Goal: Task Accomplishment & Management: Complete application form

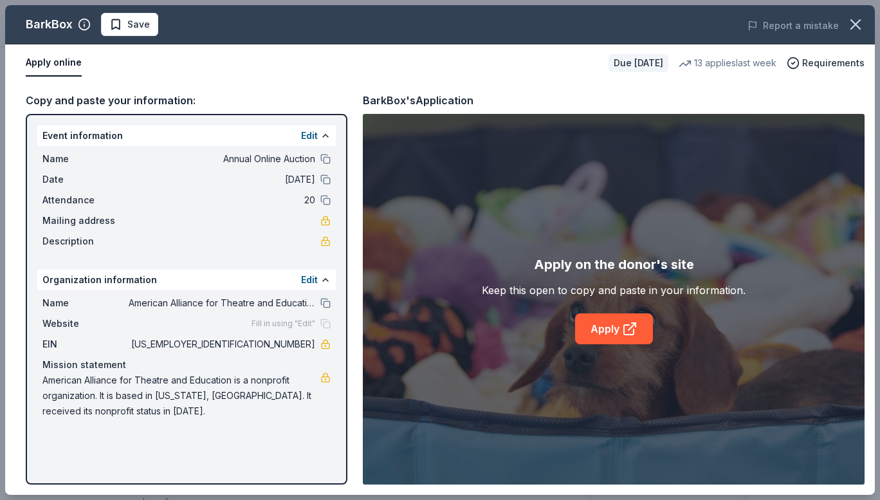
scroll to position [193, 0]
click at [116, 25] on span "Save" at bounding box center [129, 24] width 41 height 15
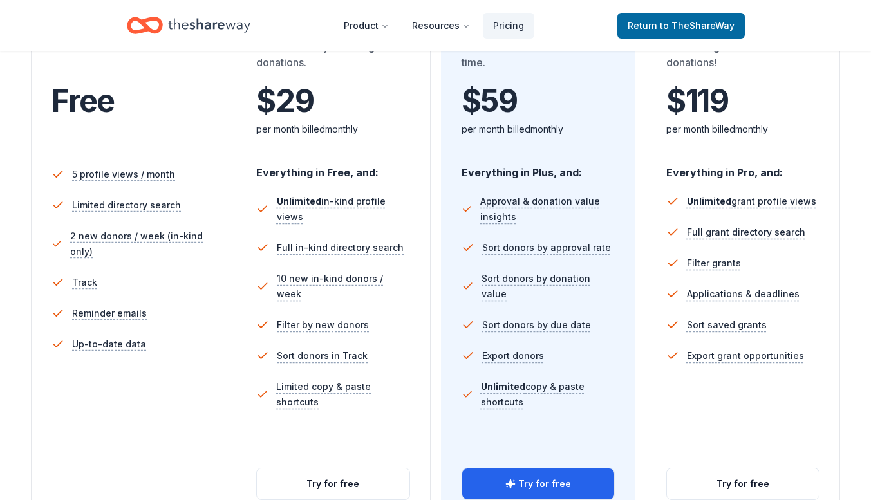
scroll to position [386, 0]
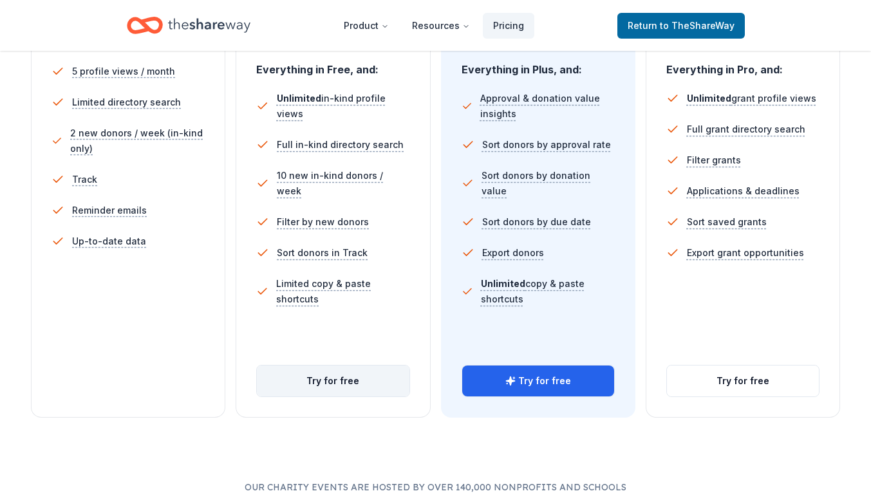
click at [330, 387] on button "Try for free" at bounding box center [333, 381] width 152 height 31
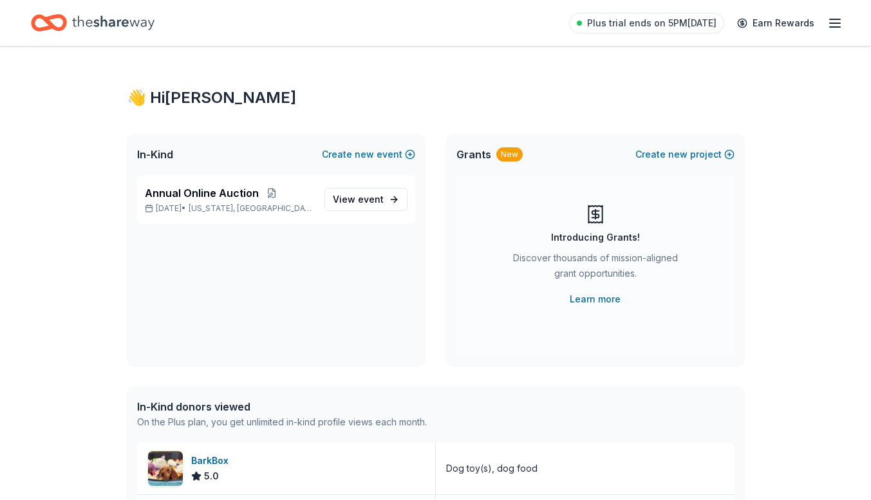
click at [98, 11] on icon "Home" at bounding box center [113, 23] width 82 height 26
click at [104, 7] on div "Plus trial ends on 5PM, 10/7 Earn Rewards" at bounding box center [435, 23] width 871 height 46
click at [82, 26] on icon "Home" at bounding box center [113, 23] width 82 height 26
click at [74, 24] on icon "Home" at bounding box center [113, 22] width 82 height 14
click at [830, 31] on div "Plus trial ends on 5PM, 10/7 Earn Rewards" at bounding box center [706, 23] width 274 height 30
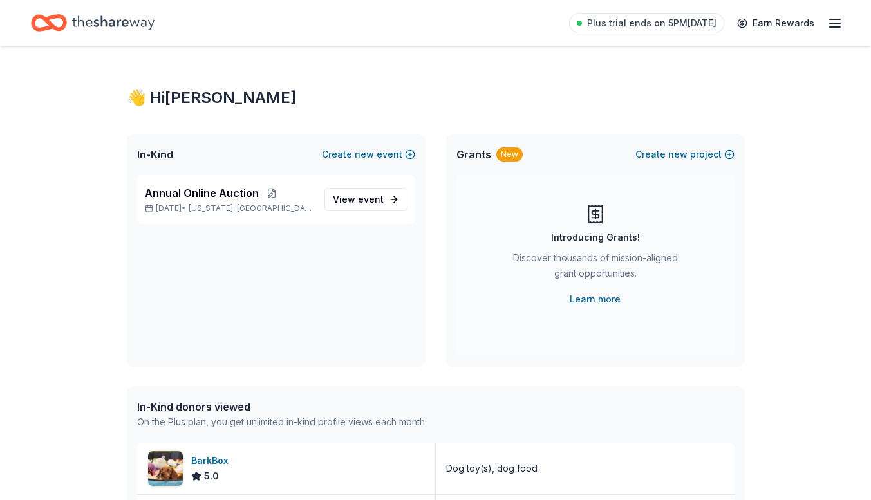
click at [837, 24] on icon "button" at bounding box center [834, 22] width 15 height 15
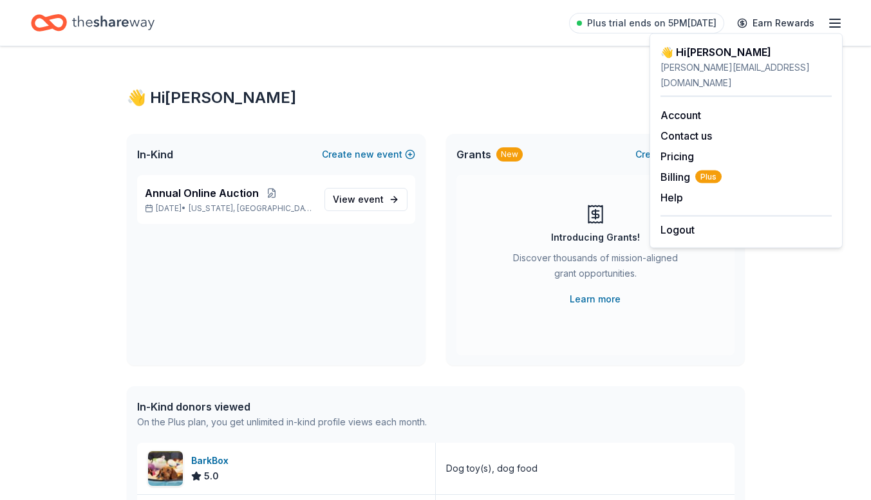
click at [443, 64] on div "👋 Hi Alexis In-Kind Create new event Annual Online Auction Nov 17, 2025 • Washi…" at bounding box center [435, 419] width 659 height 747
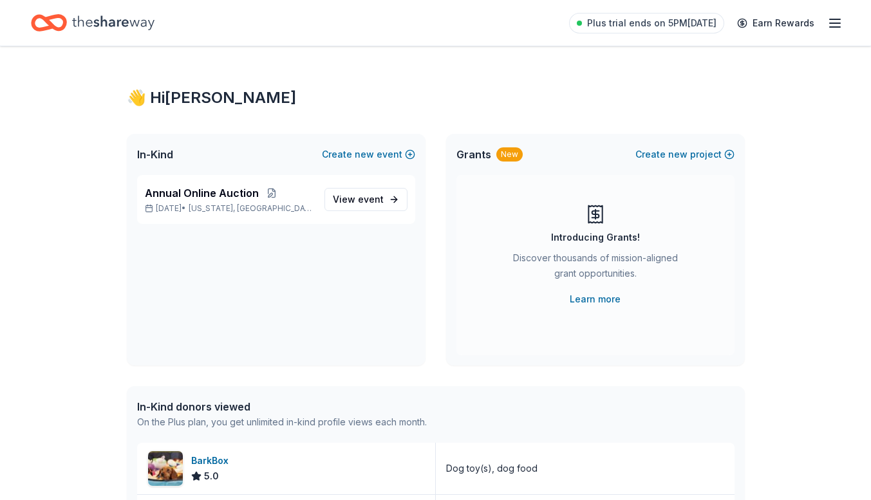
click at [71, 26] on div "Home" at bounding box center [93, 23] width 124 height 30
click at [393, 198] on link "View event" at bounding box center [365, 199] width 83 height 23
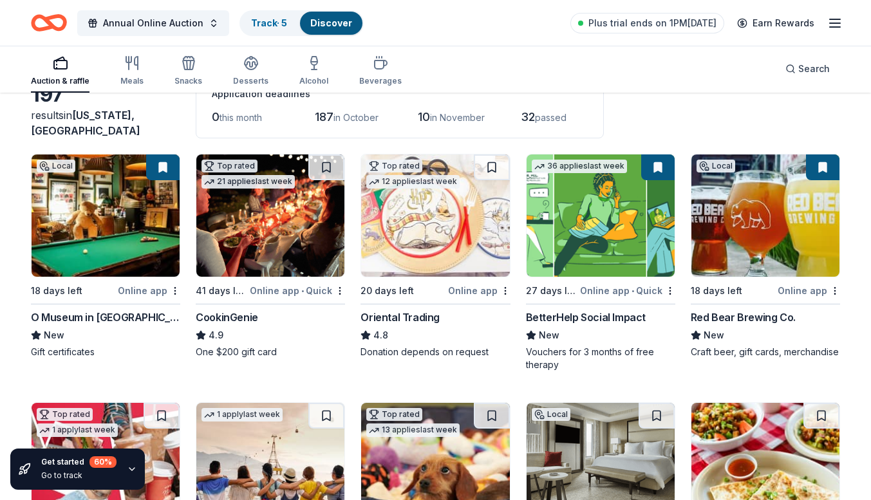
scroll to position [129, 0]
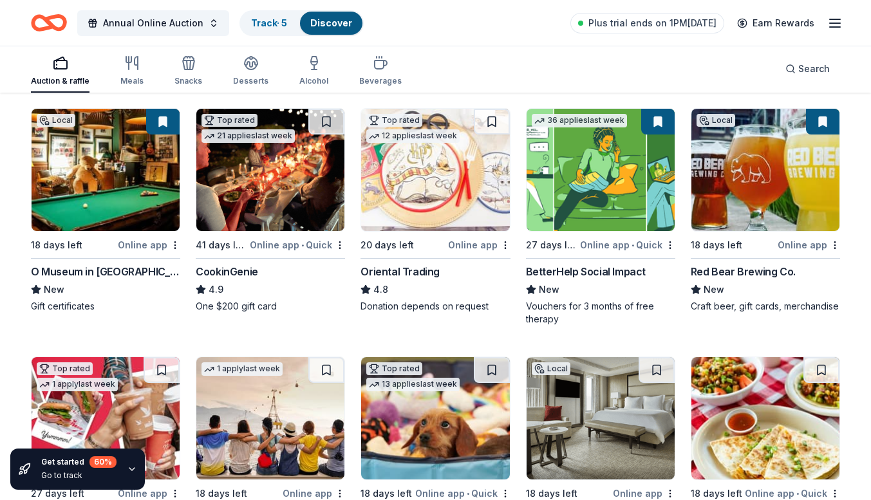
click at [606, 274] on div "BetterHelp Social Impact" at bounding box center [586, 271] width 120 height 15
click at [416, 205] on img at bounding box center [435, 170] width 148 height 122
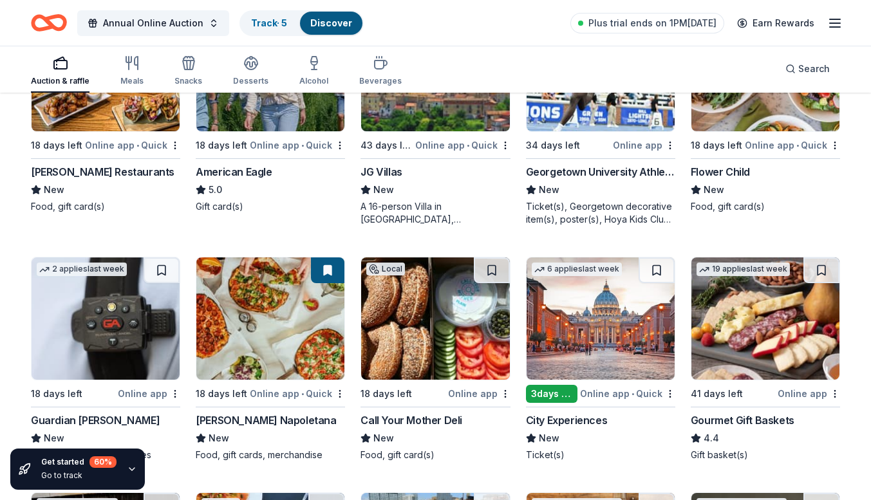
scroll to position [1545, 0]
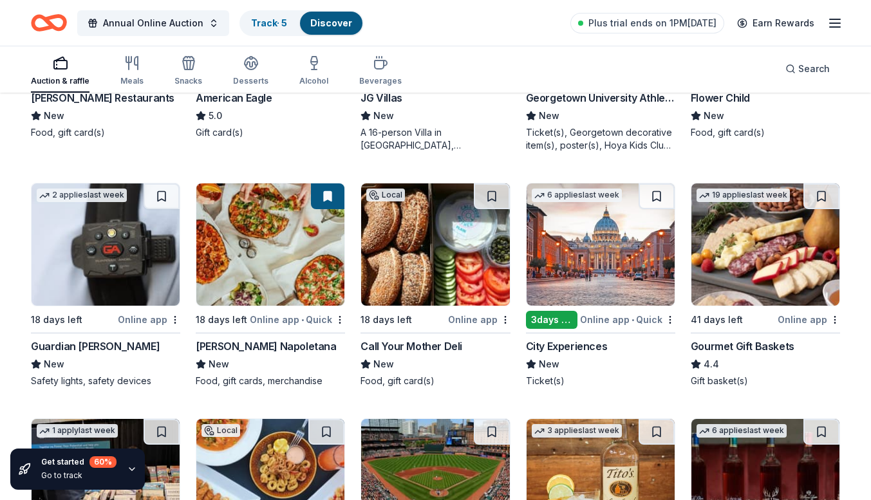
click at [420, 260] on img at bounding box center [435, 244] width 148 height 122
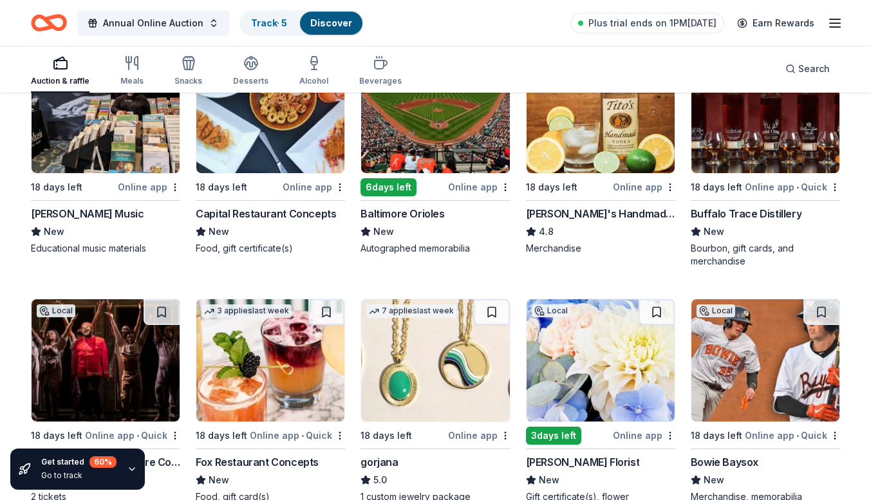
scroll to position [1867, 0]
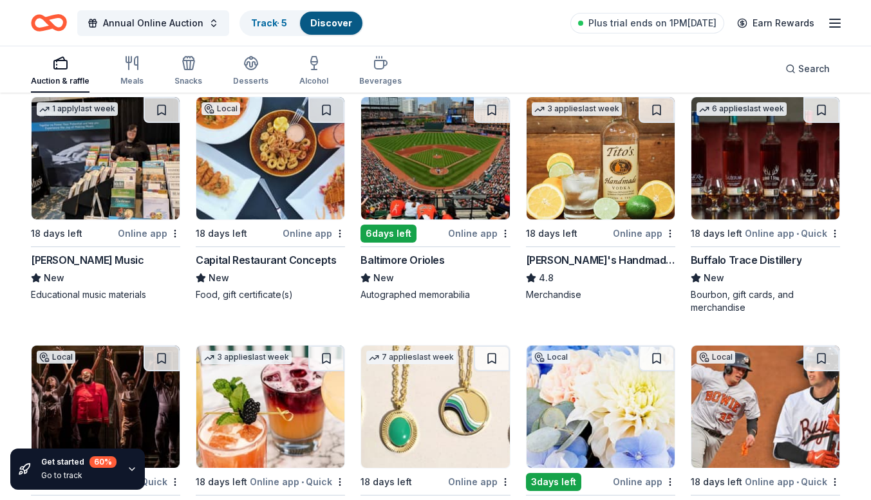
click at [543, 263] on div "Tito's Handmade Vodka" at bounding box center [600, 259] width 149 height 15
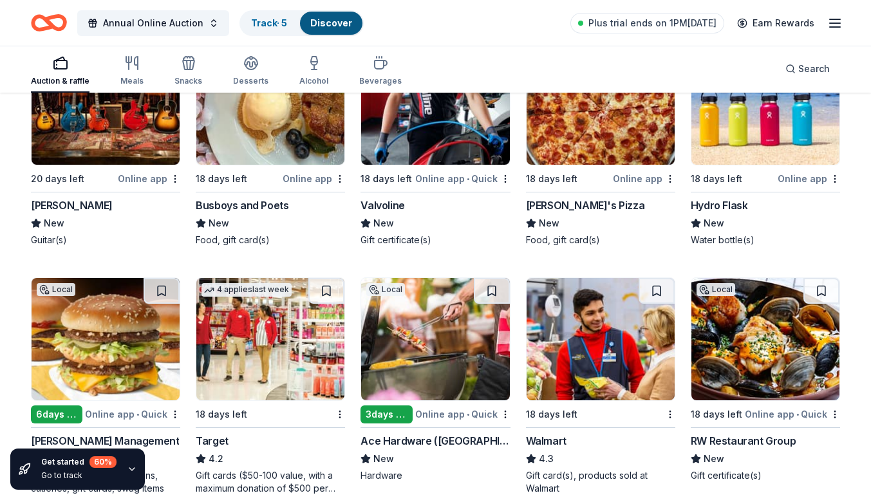
scroll to position [5545, 0]
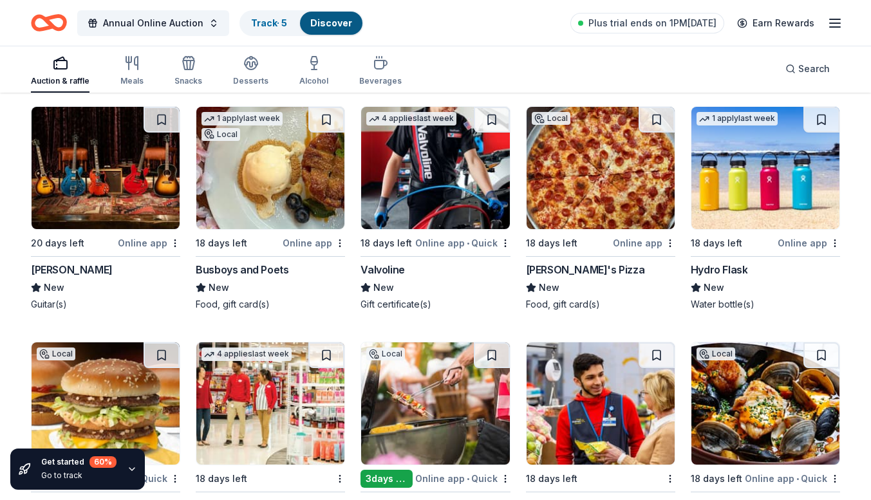
click at [743, 203] on img at bounding box center [765, 168] width 148 height 122
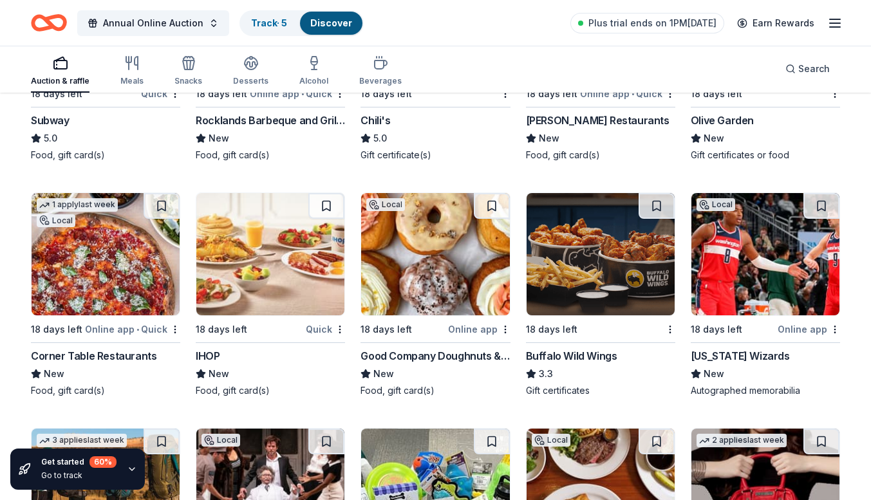
scroll to position [6243, 0]
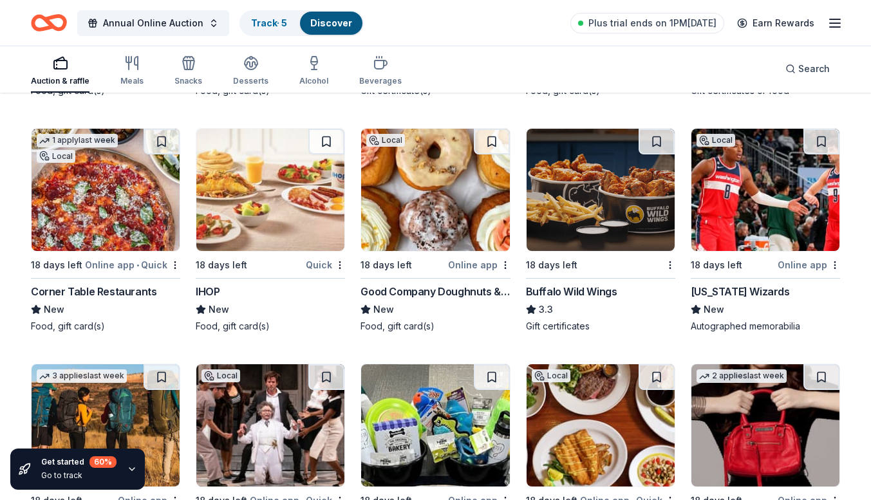
click at [130, 468] on icon "button" at bounding box center [132, 469] width 10 height 10
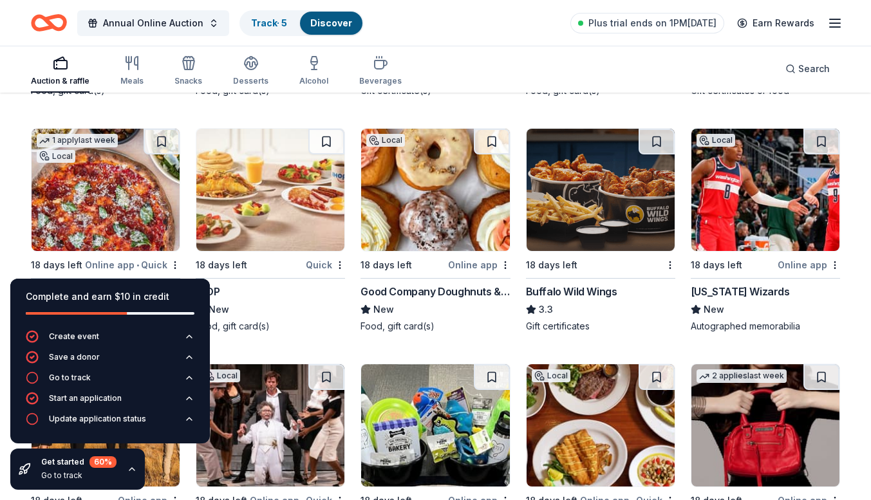
click at [130, 468] on icon "button" at bounding box center [131, 469] width 5 height 3
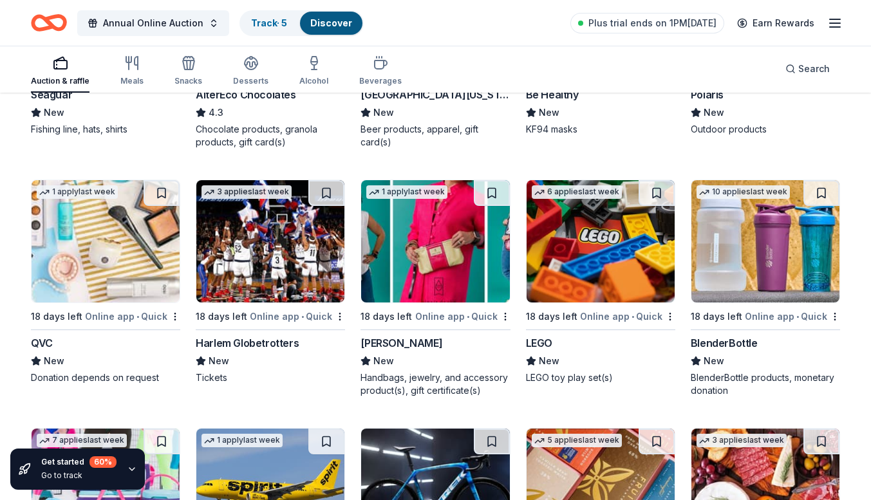
scroll to position [7695, 0]
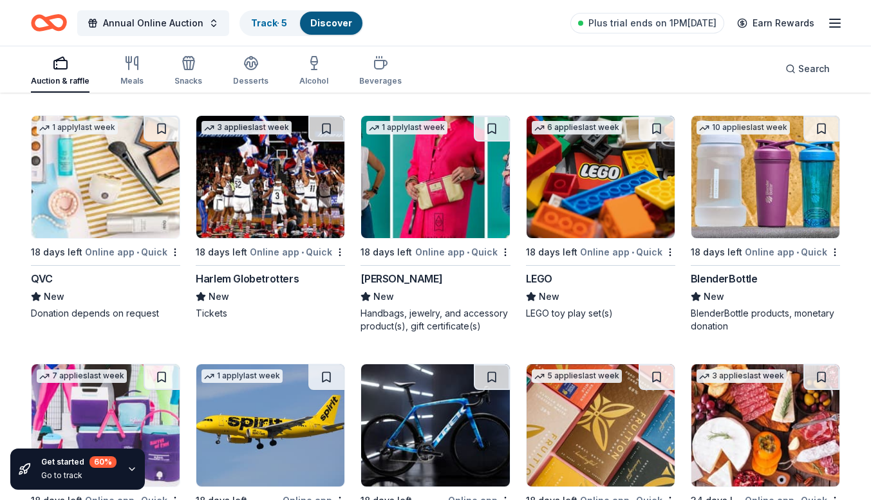
click at [588, 198] on img at bounding box center [600, 177] width 148 height 122
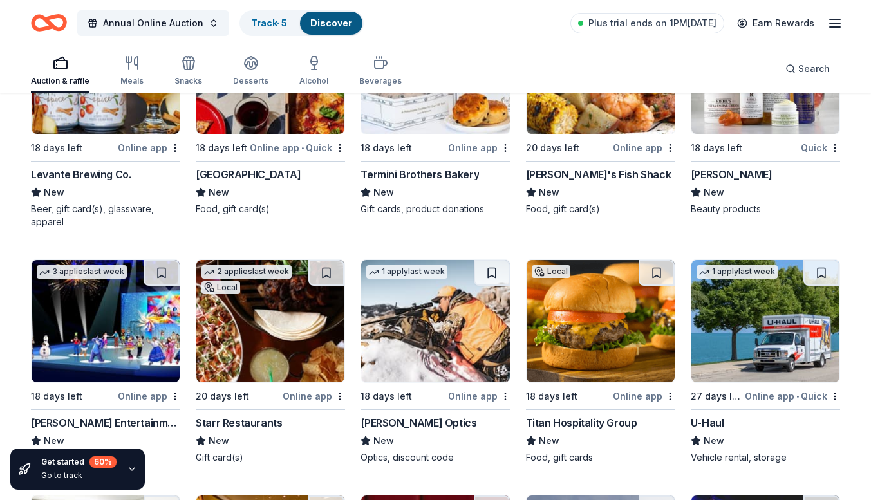
scroll to position [3967, 0]
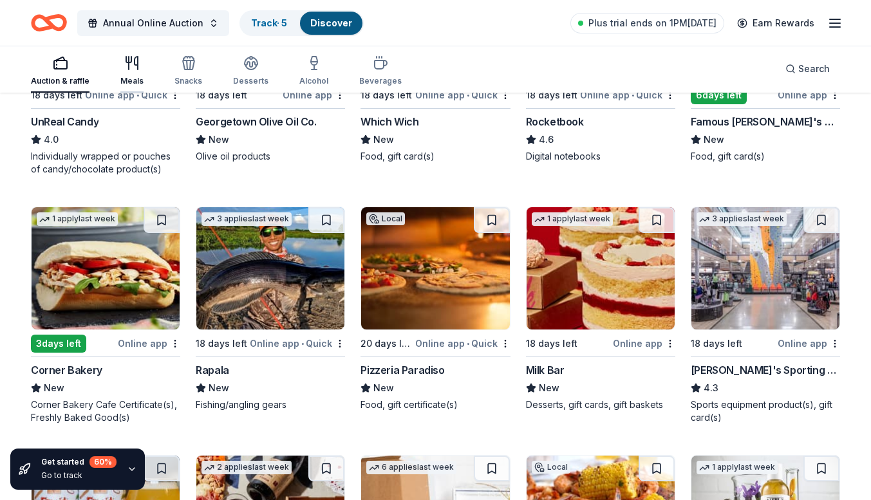
click at [133, 71] on div "Meals" at bounding box center [131, 70] width 23 height 31
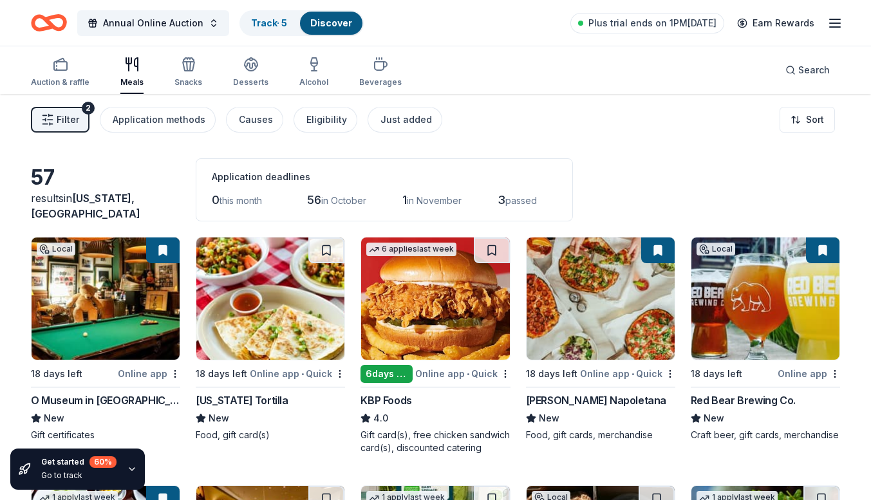
click at [120, 221] on div "results in Washington, DC" at bounding box center [105, 206] width 149 height 31
click at [119, 212] on span "[US_STATE], [GEOGRAPHIC_DATA]" at bounding box center [85, 206] width 109 height 28
click at [71, 117] on span "Filter" at bounding box center [68, 119] width 23 height 15
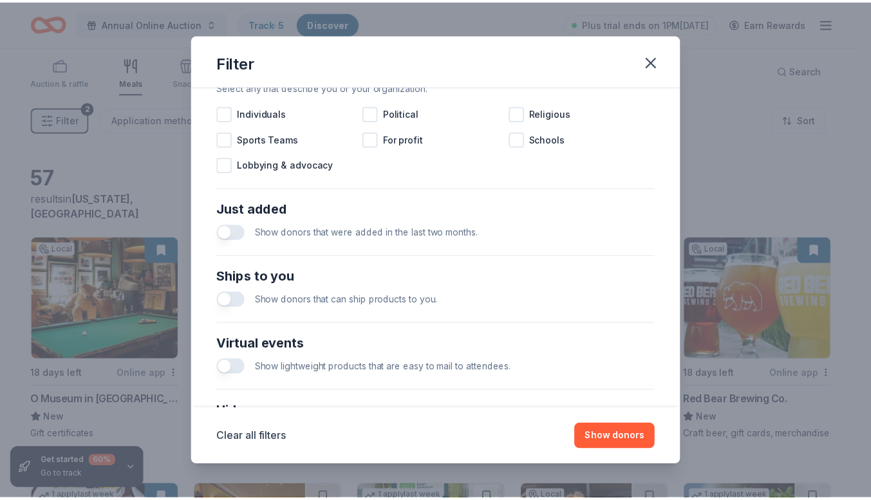
scroll to position [515, 0]
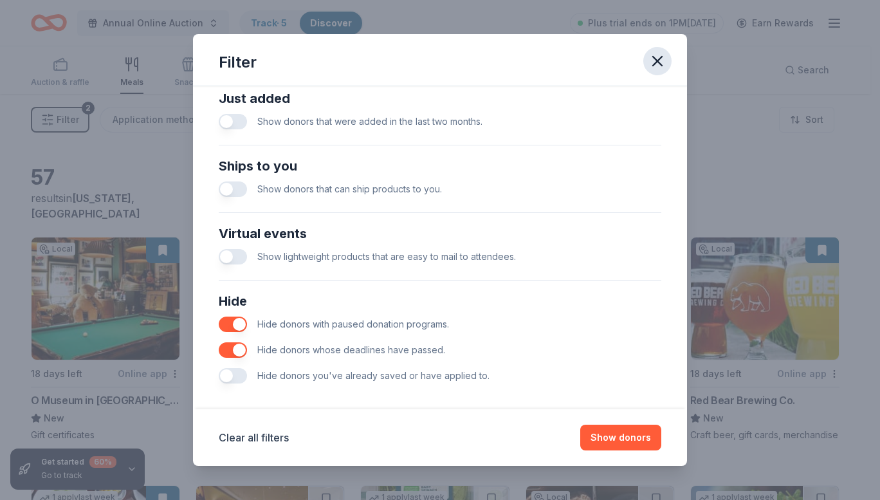
click at [656, 66] on icon "button" at bounding box center [658, 61] width 18 height 18
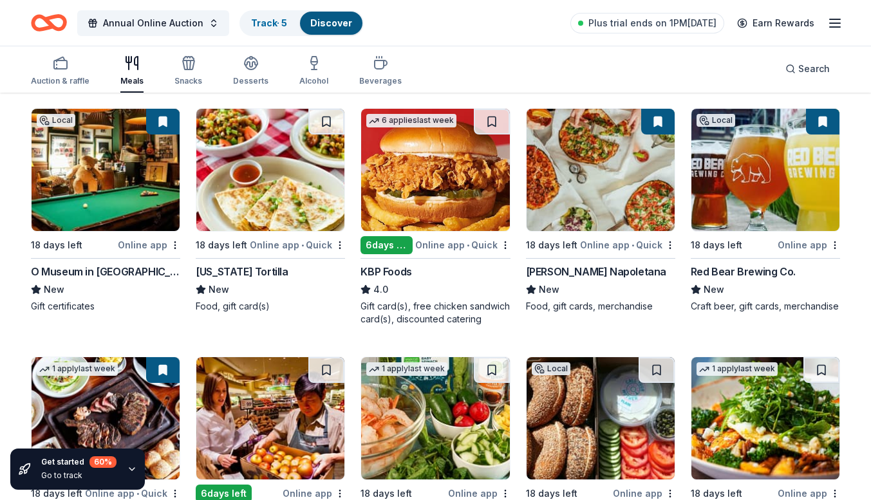
scroll to position [0, 0]
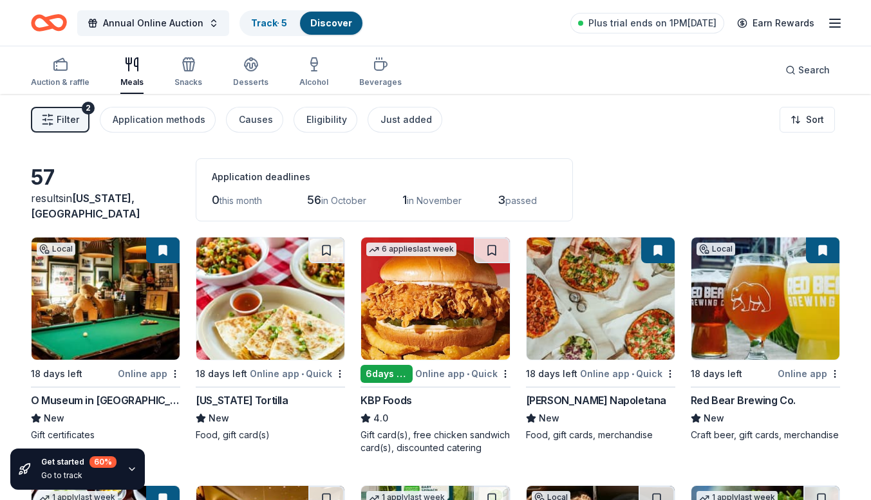
click at [84, 206] on div "results in Washington, DC" at bounding box center [105, 206] width 149 height 31
click at [95, 216] on span "Washington, DC" at bounding box center [85, 206] width 109 height 28
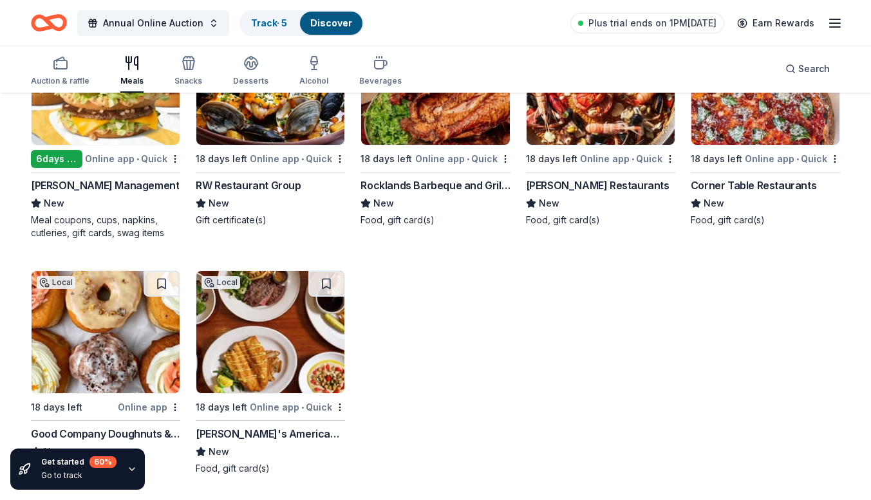
scroll to position [2636, 0]
click at [187, 64] on icon "button" at bounding box center [188, 62] width 15 height 15
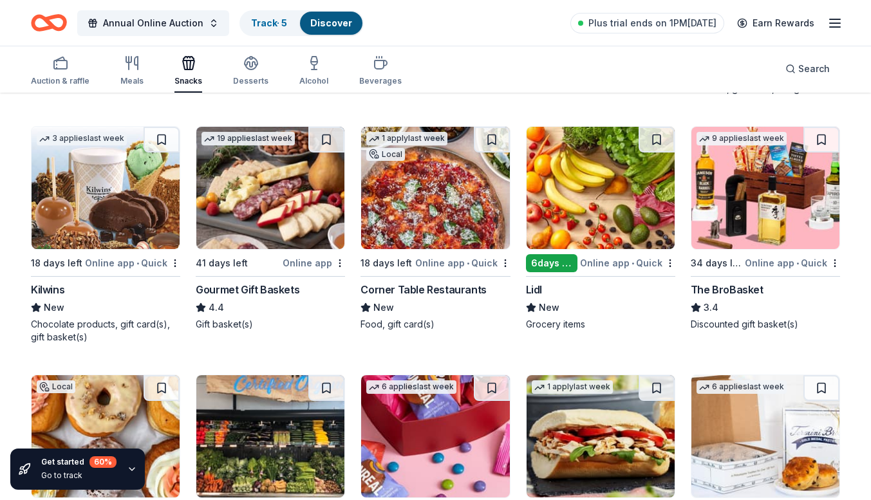
scroll to position [386, 0]
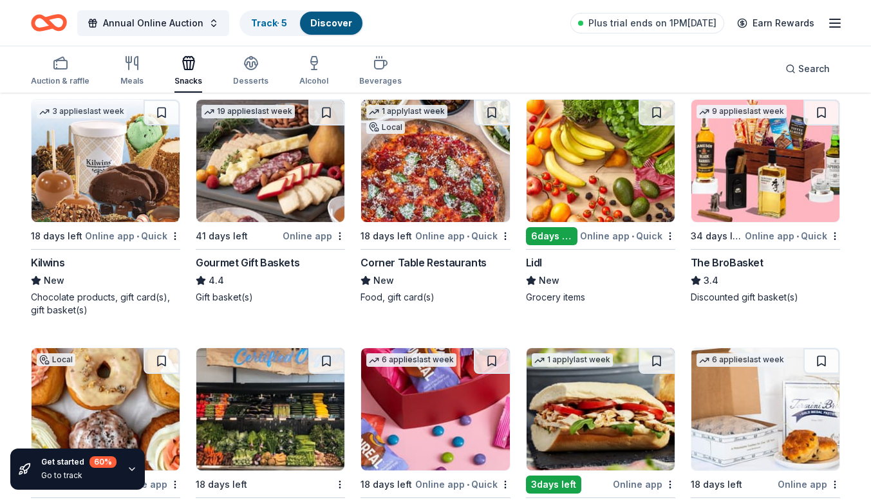
click at [274, 187] on img at bounding box center [270, 161] width 148 height 122
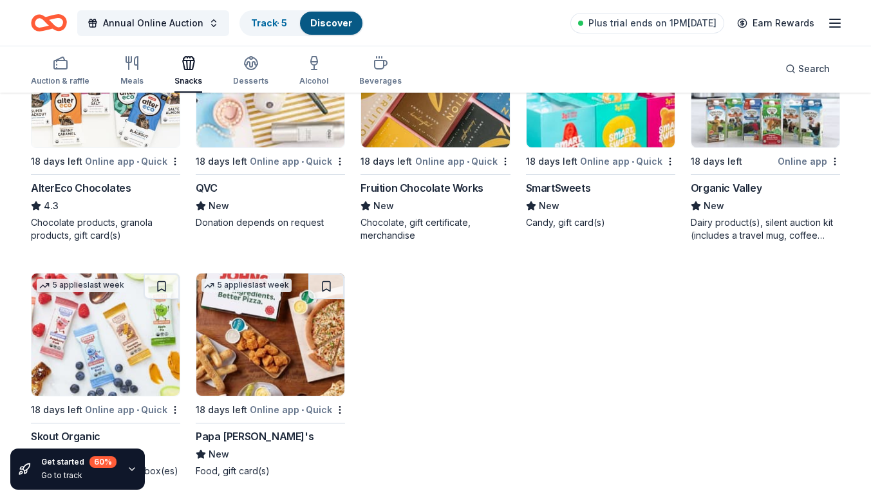
scroll to position [1445, 0]
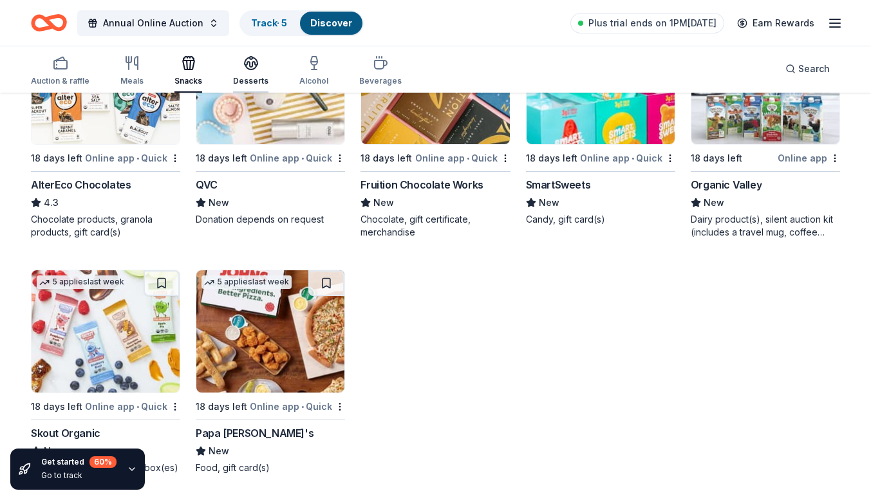
click at [250, 79] on div "Desserts" at bounding box center [250, 81] width 35 height 10
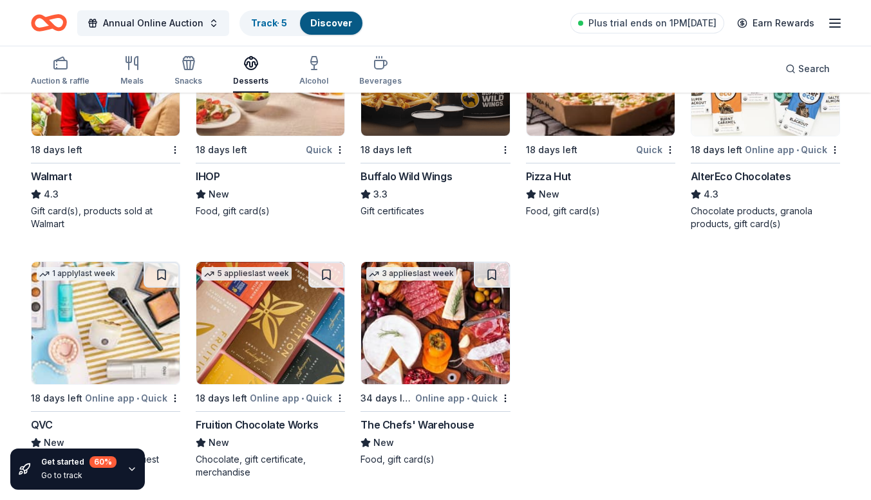
scroll to position [974, 0]
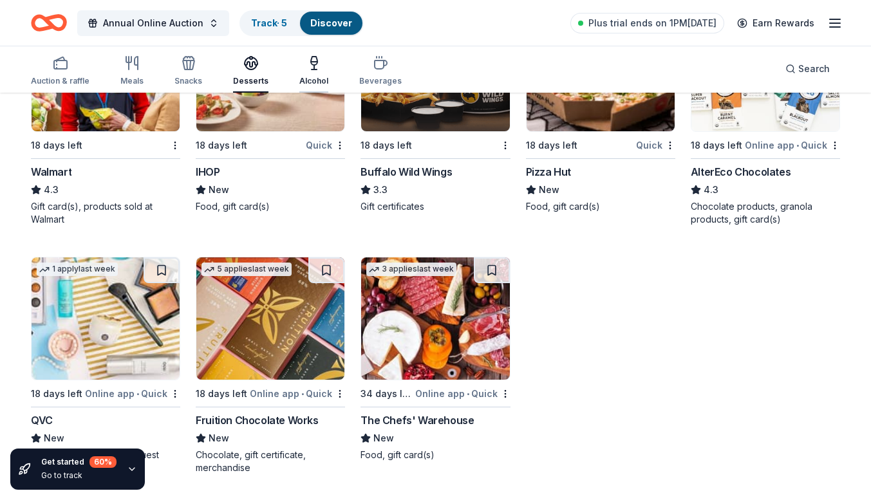
click at [306, 68] on icon "button" at bounding box center [313, 62] width 15 height 15
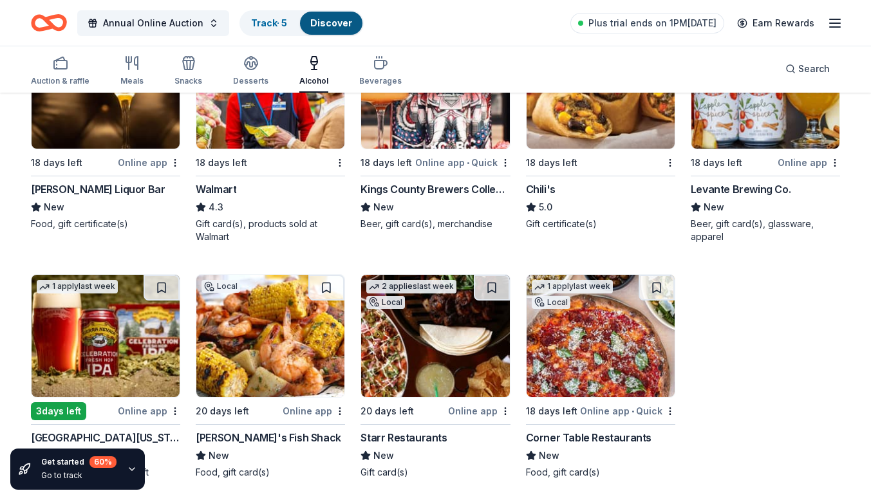
scroll to position [712, 0]
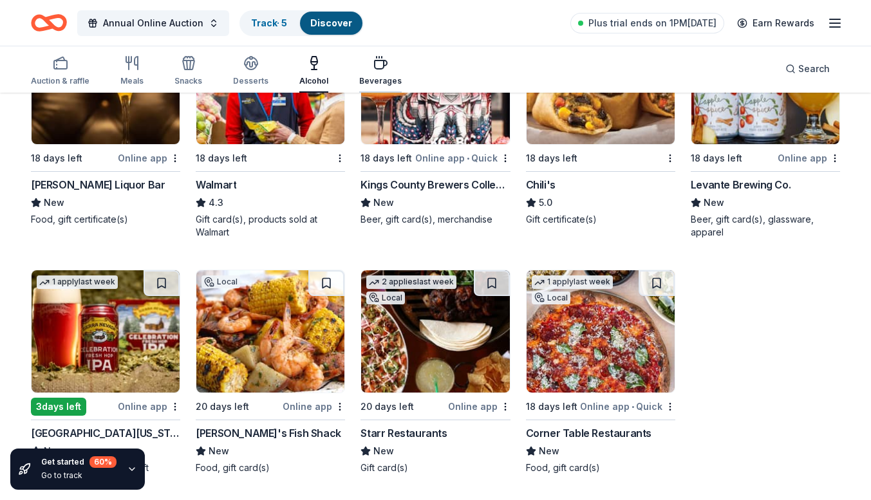
click at [375, 70] on icon "button" at bounding box center [380, 62] width 15 height 15
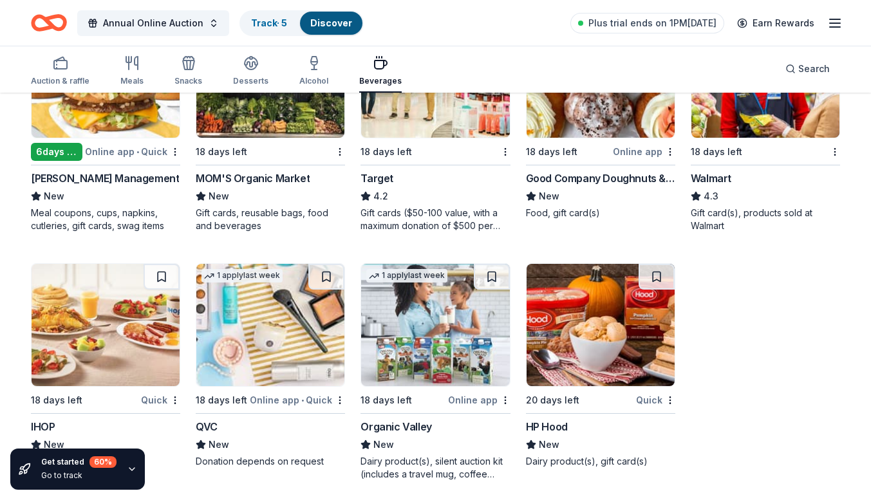
scroll to position [725, 0]
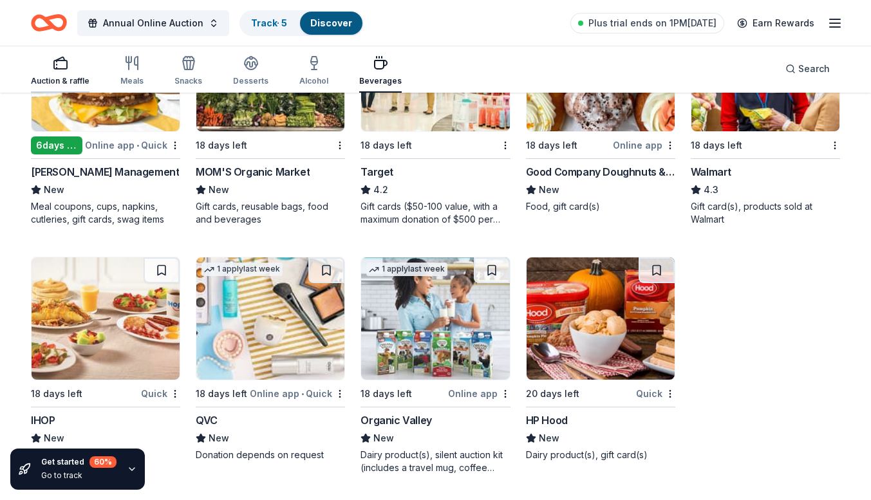
click at [46, 62] on div "button" at bounding box center [60, 62] width 59 height 15
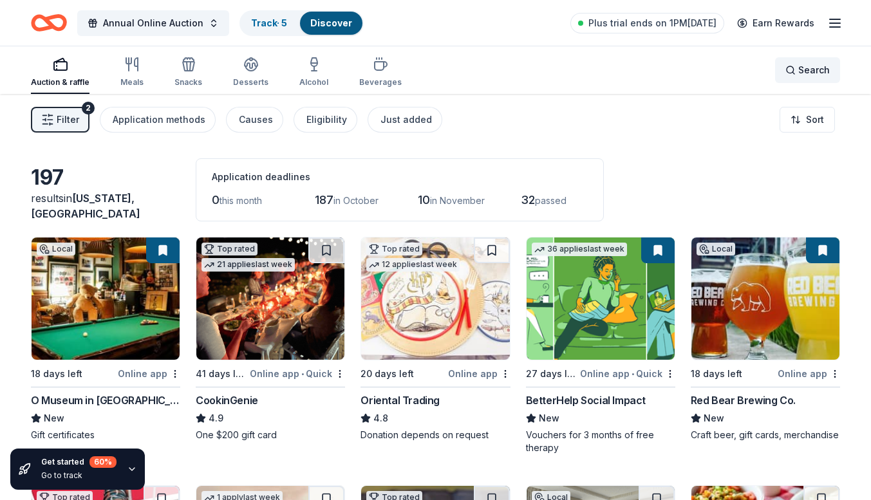
click at [796, 66] on div "Search" at bounding box center [807, 69] width 44 height 15
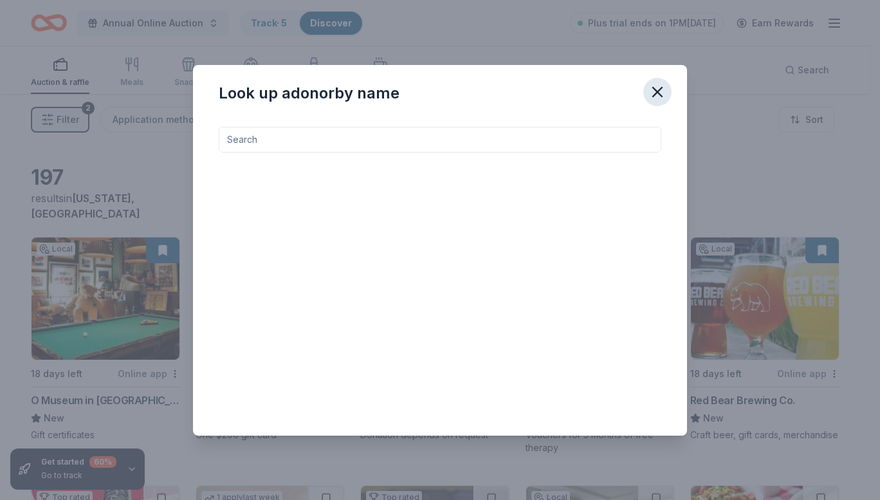
click at [651, 88] on icon "button" at bounding box center [658, 92] width 18 height 18
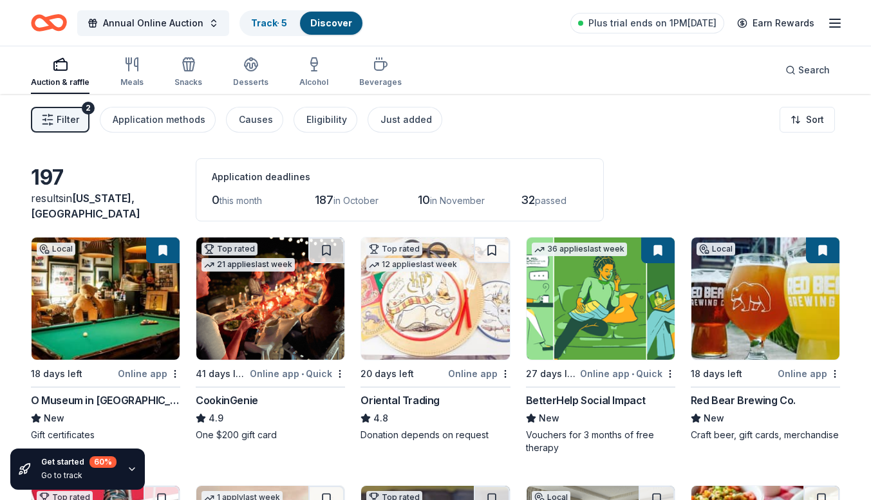
click at [266, 300] on img at bounding box center [270, 298] width 148 height 122
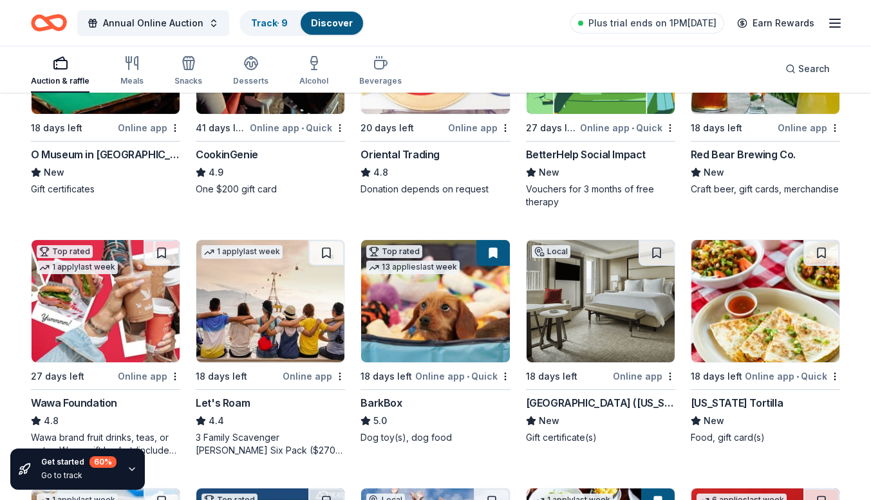
scroll to position [322, 0]
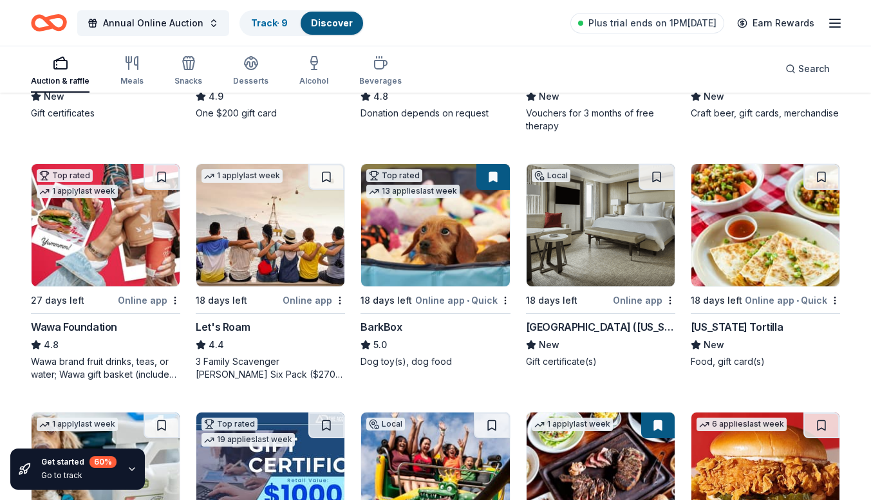
click at [260, 227] on img at bounding box center [270, 225] width 148 height 122
click at [821, 178] on button at bounding box center [821, 177] width 36 height 26
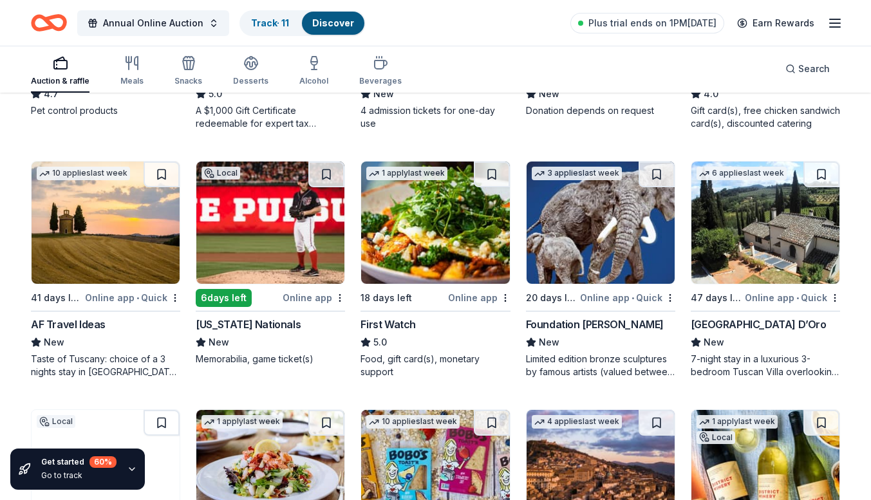
scroll to position [837, 0]
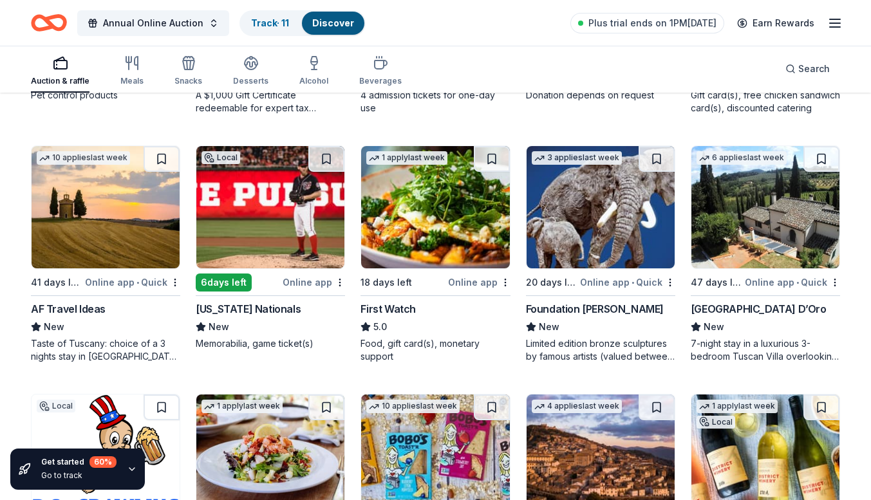
click at [73, 306] on div "AF Travel Ideas" at bounding box center [68, 308] width 75 height 15
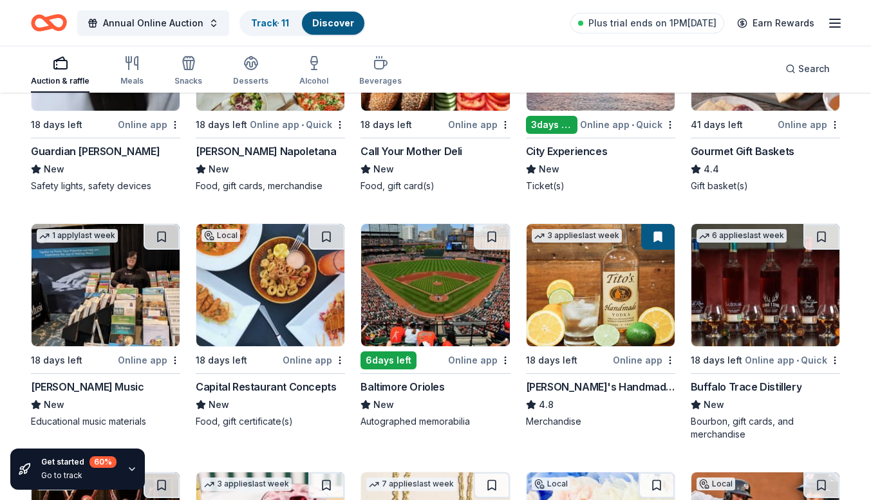
scroll to position [1802, 0]
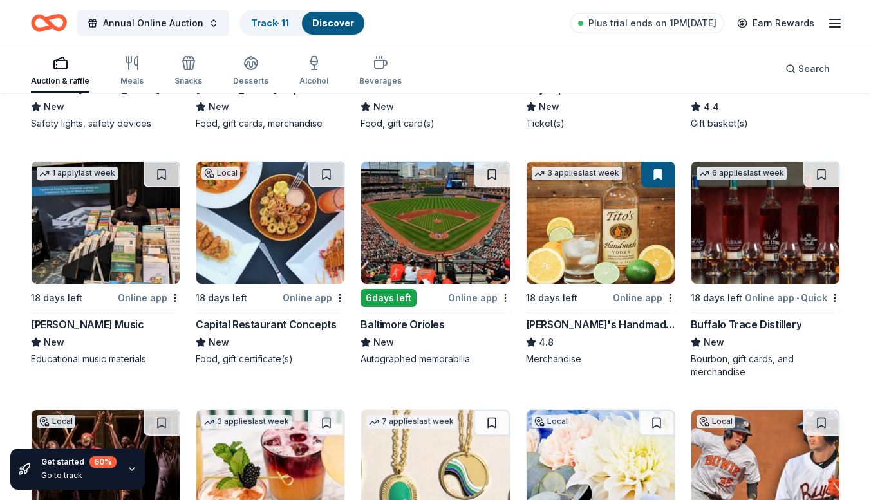
click at [132, 228] on img at bounding box center [106, 223] width 148 height 122
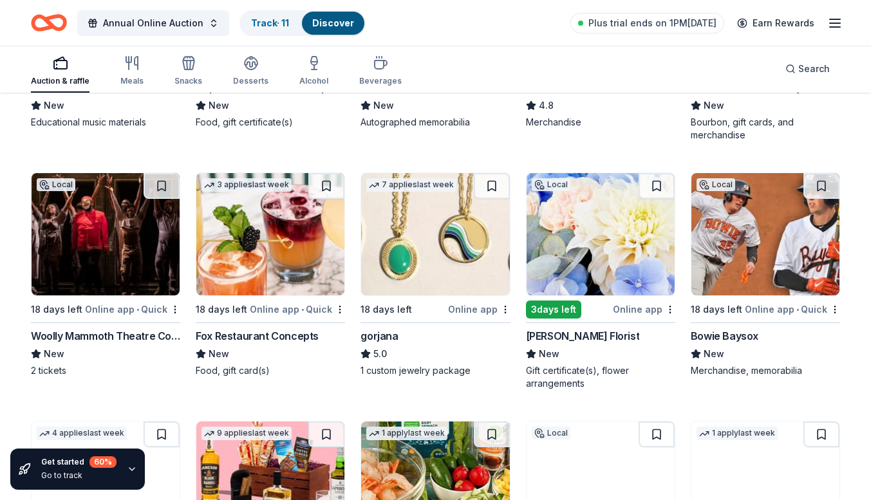
scroll to position [2060, 0]
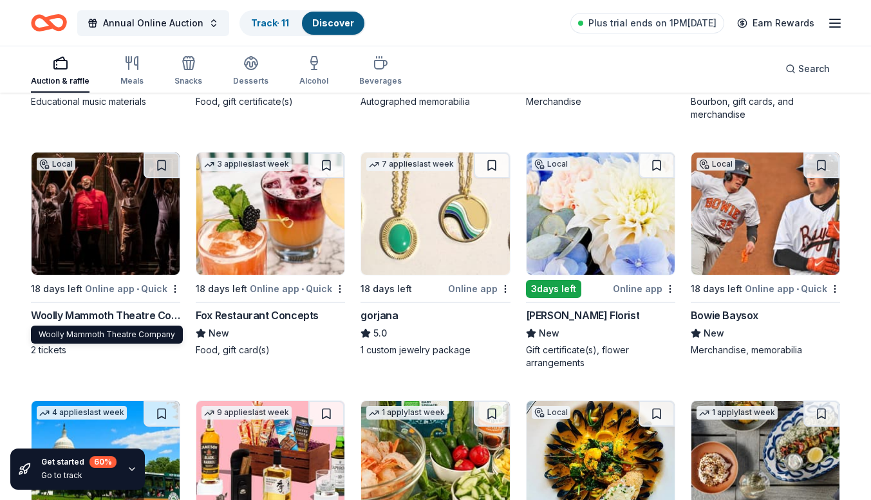
click at [140, 313] on div "Woolly Mammoth Theatre Company" at bounding box center [105, 315] width 149 height 15
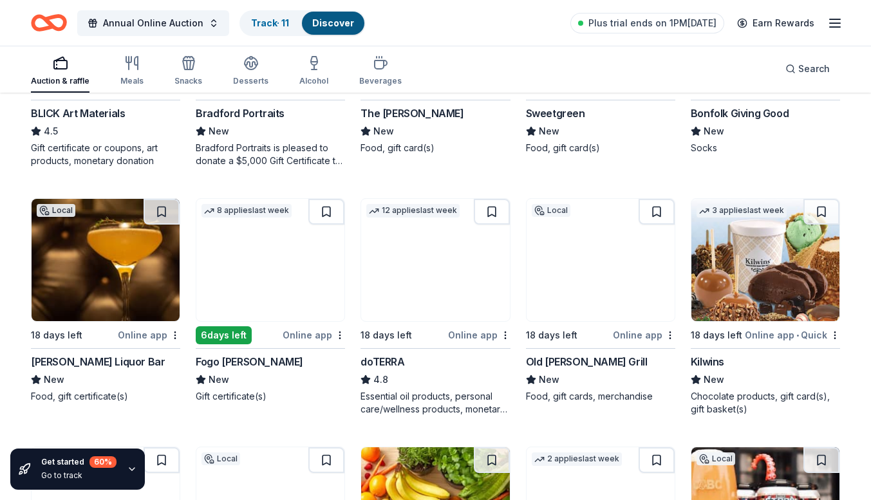
scroll to position [2768, 0]
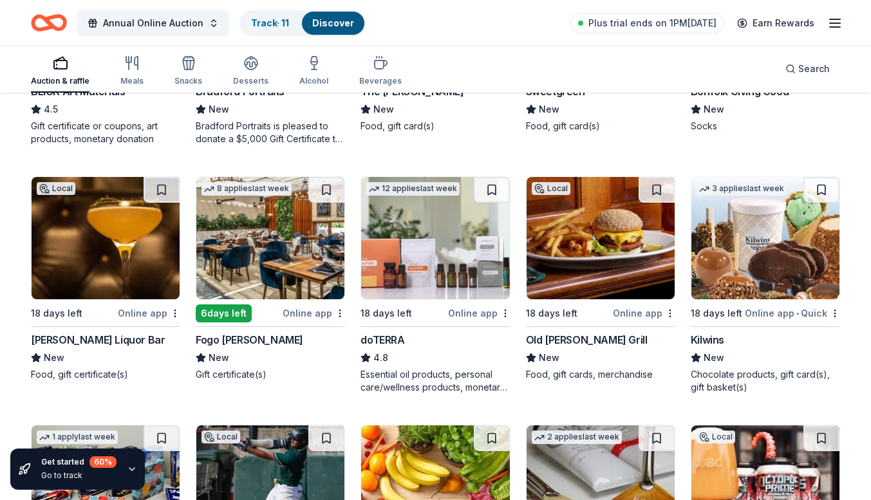
click at [259, 335] on div "Fogo de Chao" at bounding box center [249, 339] width 107 height 15
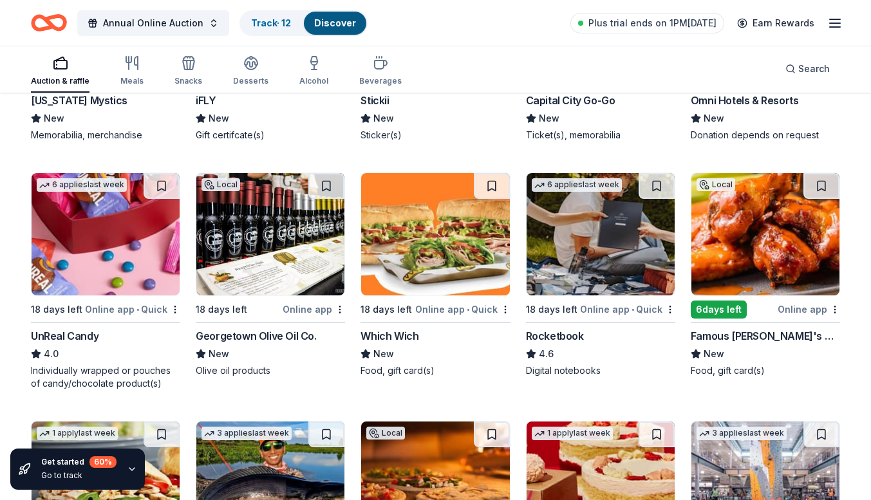
scroll to position [3797, 0]
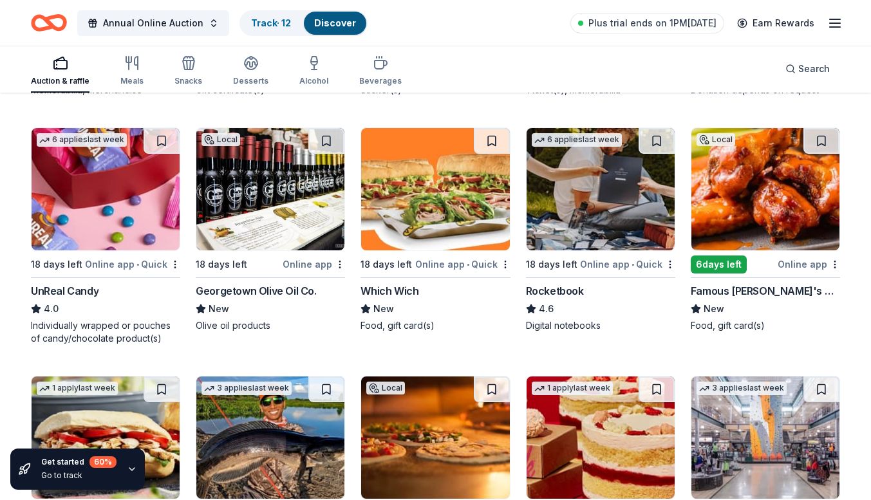
click at [308, 293] on div "Georgetown Olive Oil Co." at bounding box center [256, 290] width 120 height 15
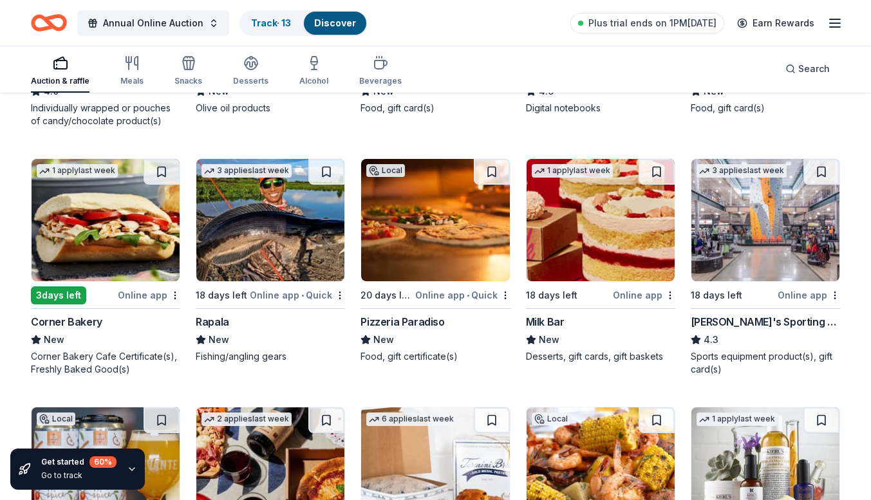
scroll to position [4055, 0]
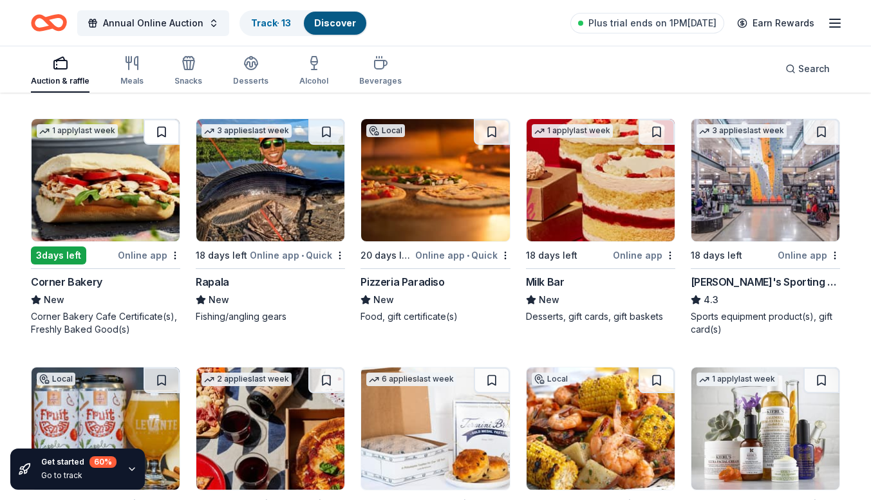
click at [160, 129] on button at bounding box center [162, 132] width 36 height 26
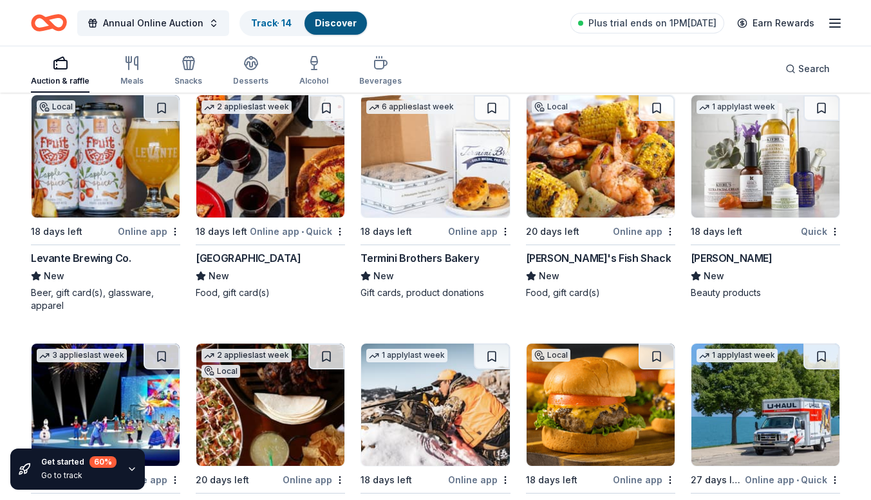
scroll to position [4312, 0]
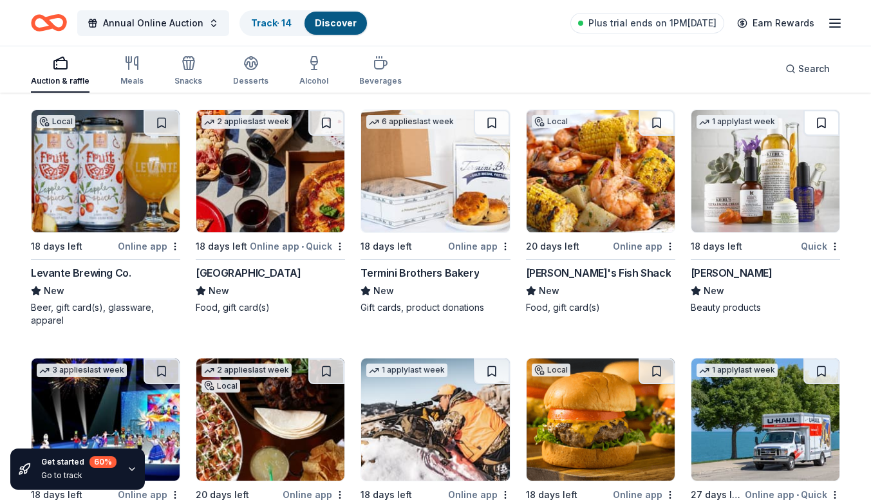
click at [821, 124] on button at bounding box center [821, 123] width 36 height 26
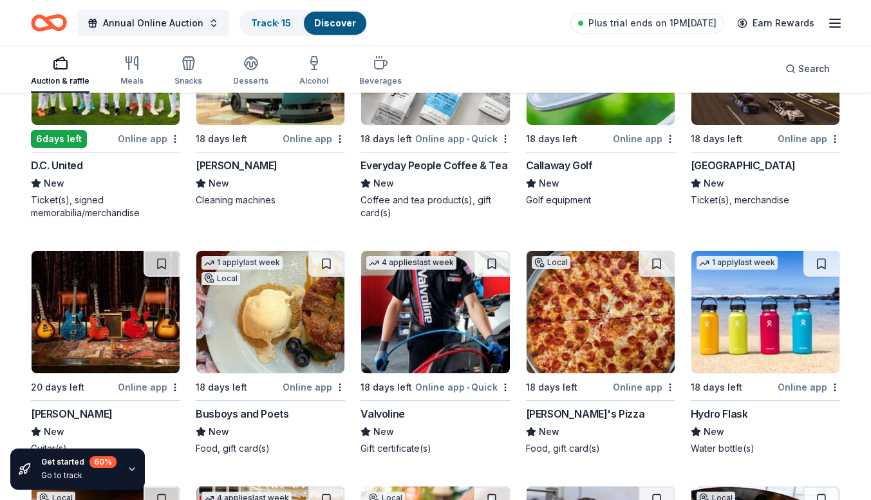
scroll to position [5406, 0]
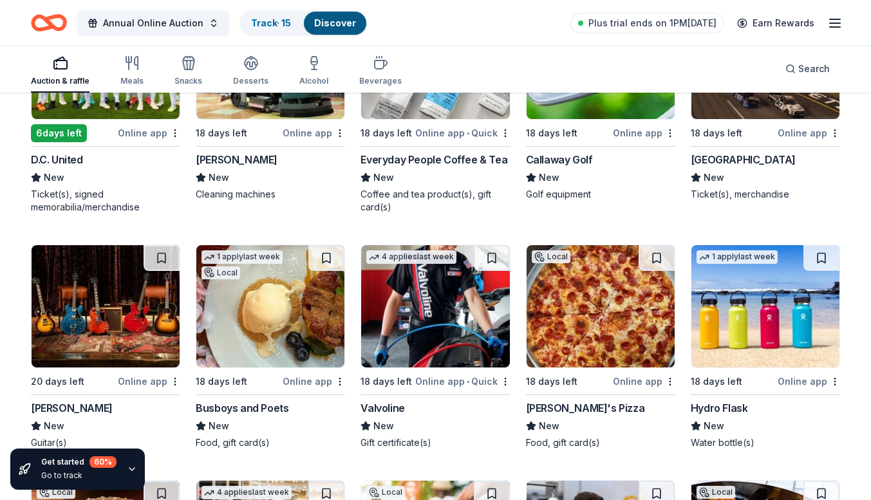
click at [431, 162] on div "Everyday People Coffee & Tea" at bounding box center [433, 159] width 147 height 15
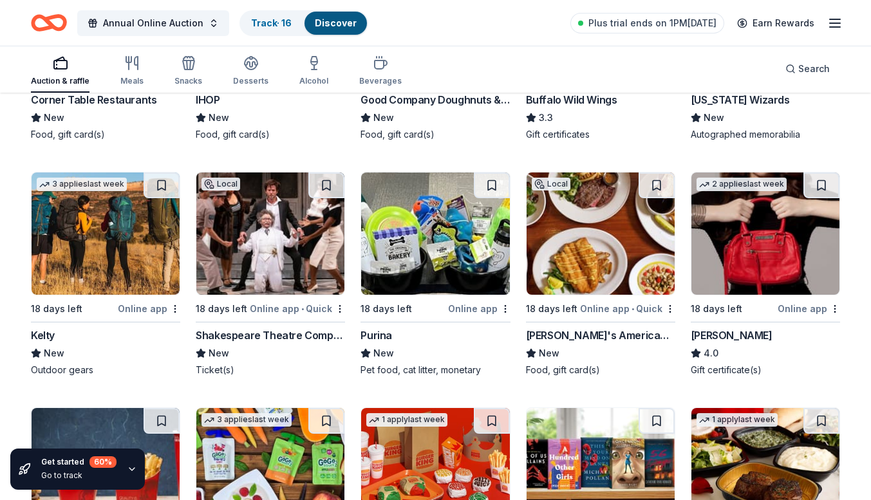
scroll to position [6436, 0]
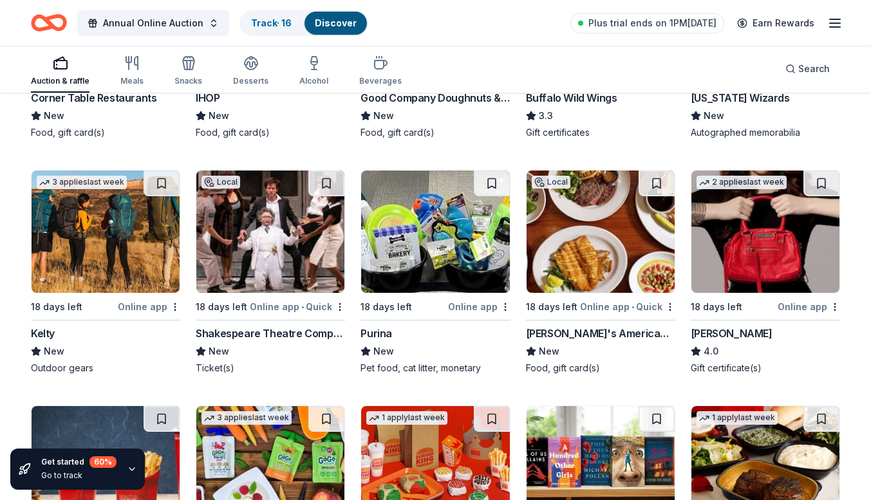
click at [237, 210] on img at bounding box center [270, 232] width 148 height 122
click at [441, 234] on img at bounding box center [435, 232] width 148 height 122
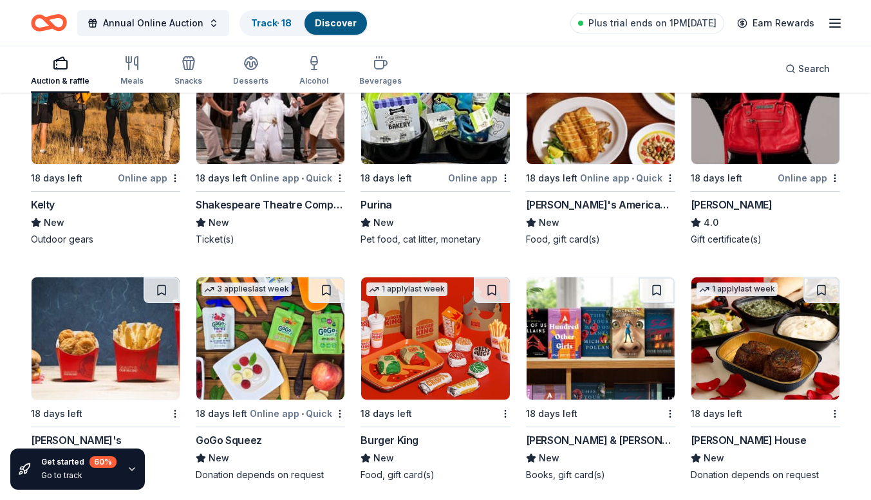
scroll to position [6694, 0]
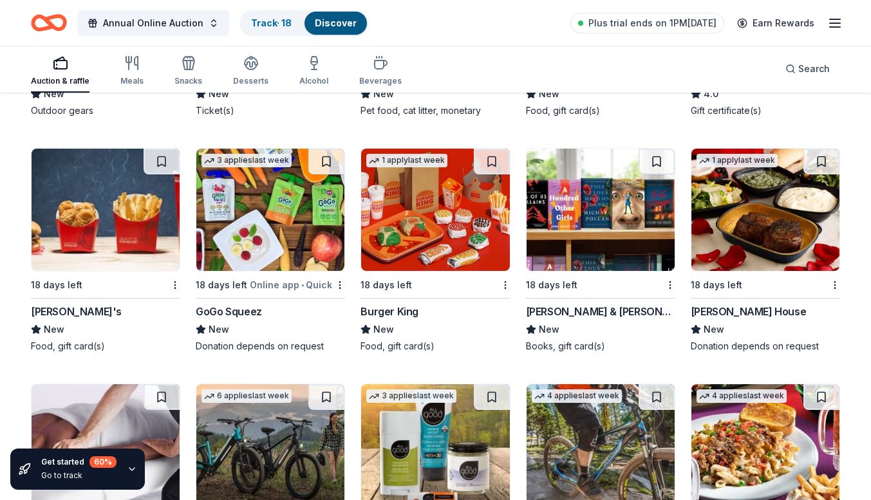
click at [559, 310] on div "Barnes & Noble" at bounding box center [600, 311] width 149 height 15
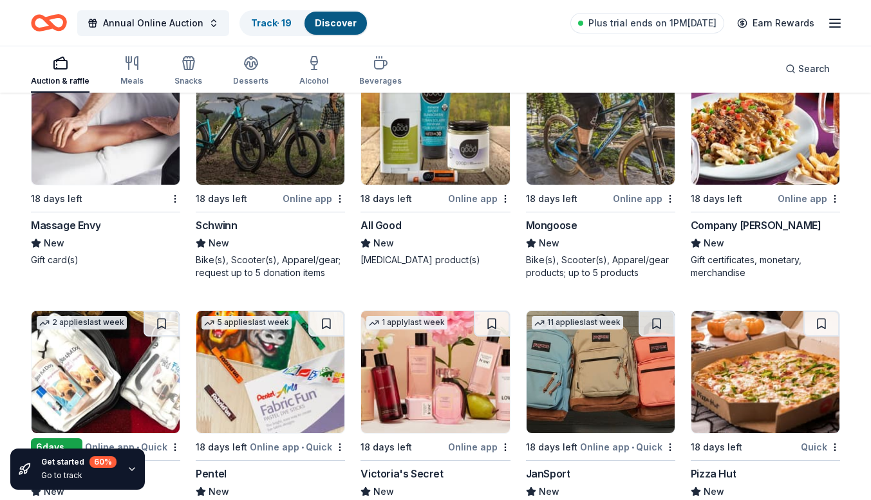
scroll to position [6951, 0]
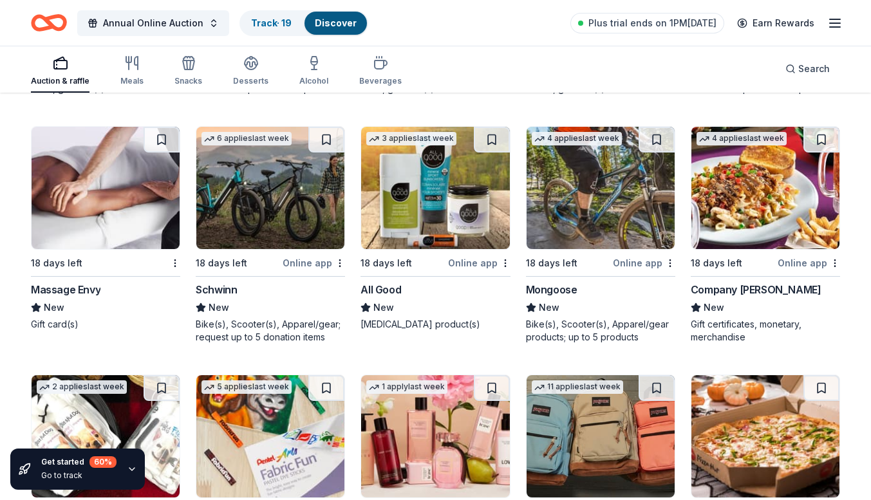
click at [250, 191] on img at bounding box center [270, 188] width 148 height 122
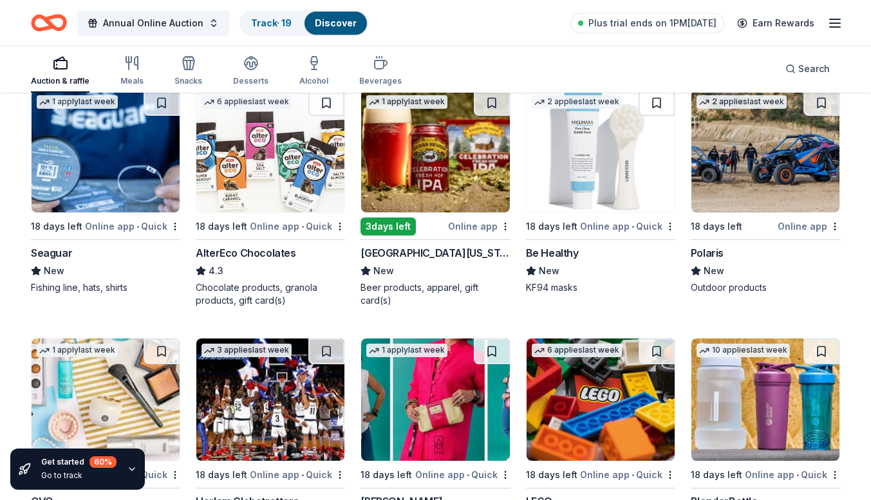
scroll to position [7595, 0]
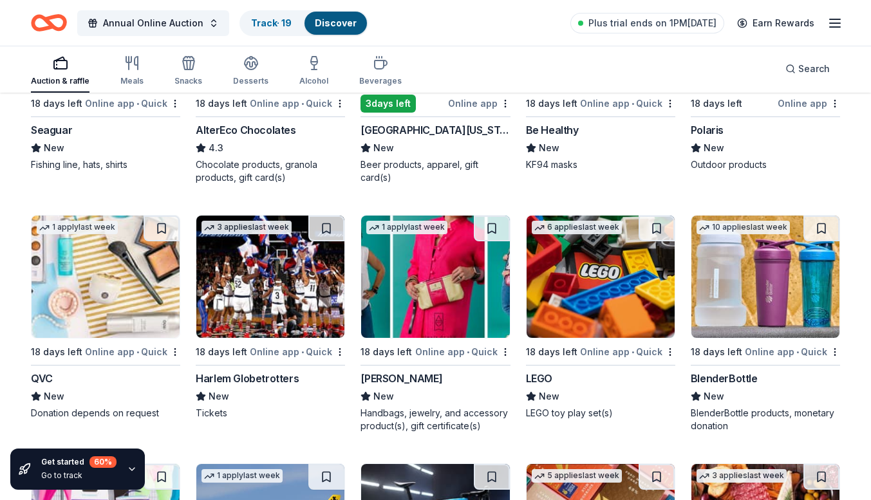
click at [790, 308] on img at bounding box center [765, 277] width 148 height 122
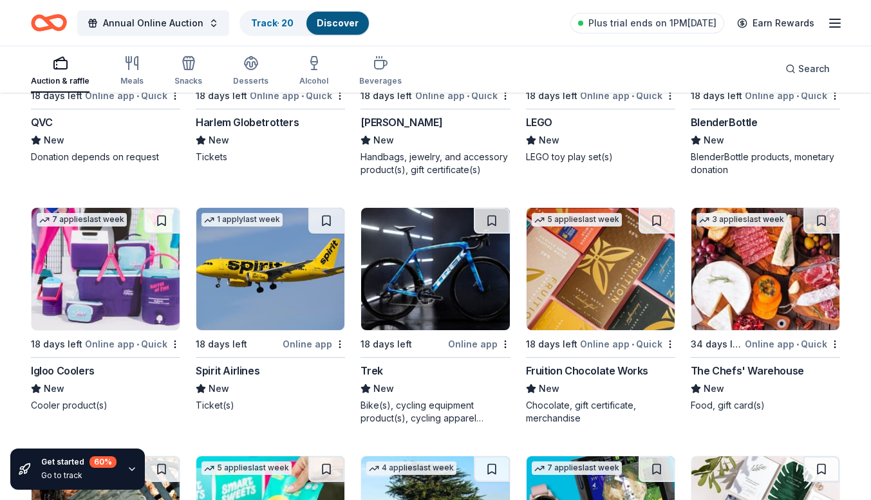
scroll to position [7852, 0]
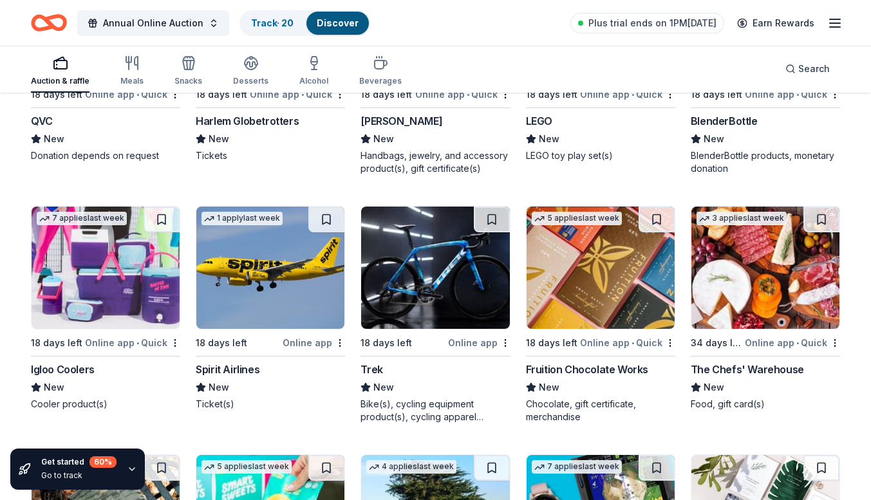
click at [752, 279] on img at bounding box center [765, 268] width 148 height 122
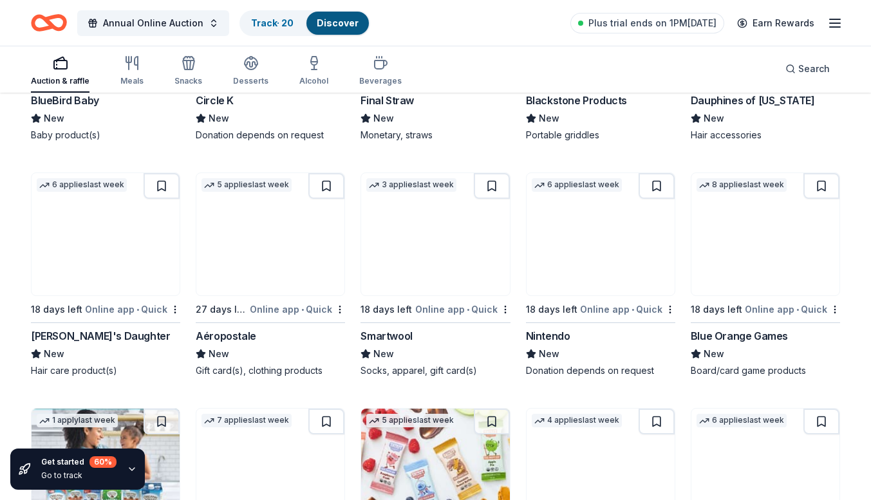
scroll to position [8882, 0]
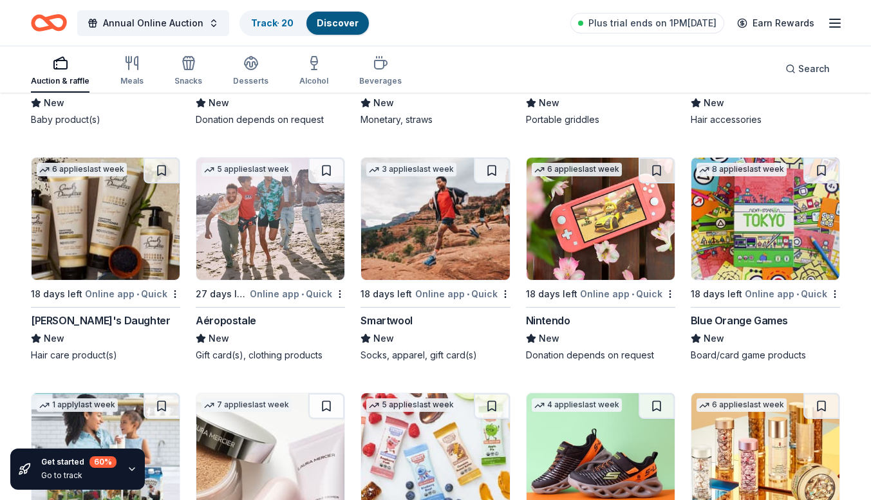
click at [604, 212] on img at bounding box center [600, 219] width 148 height 122
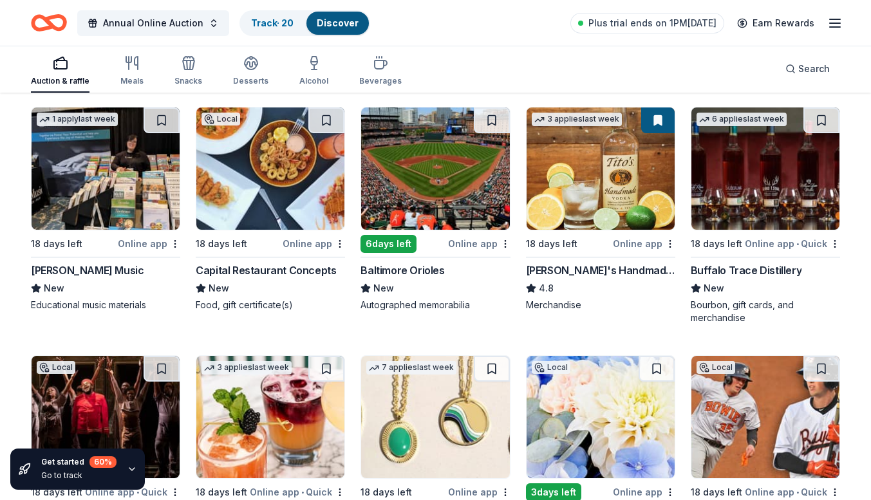
scroll to position [1843, 0]
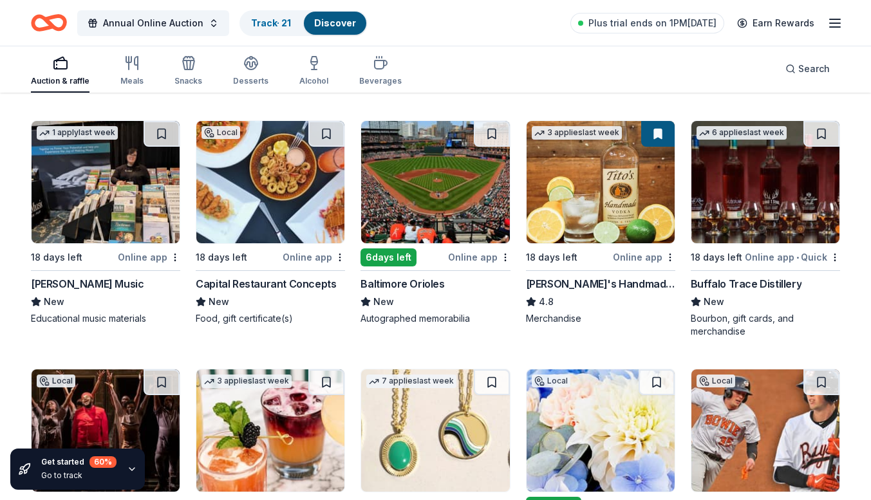
click at [729, 284] on div "Buffalo Trace Distillery" at bounding box center [746, 283] width 111 height 15
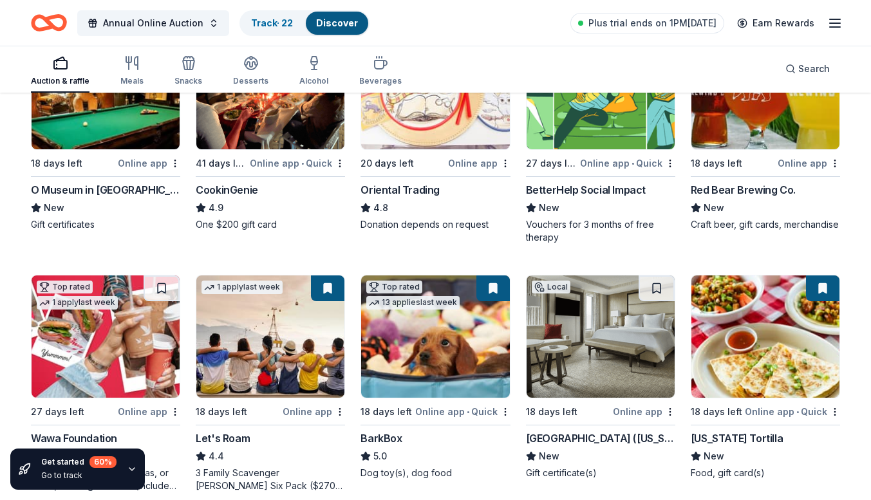
scroll to position [0, 0]
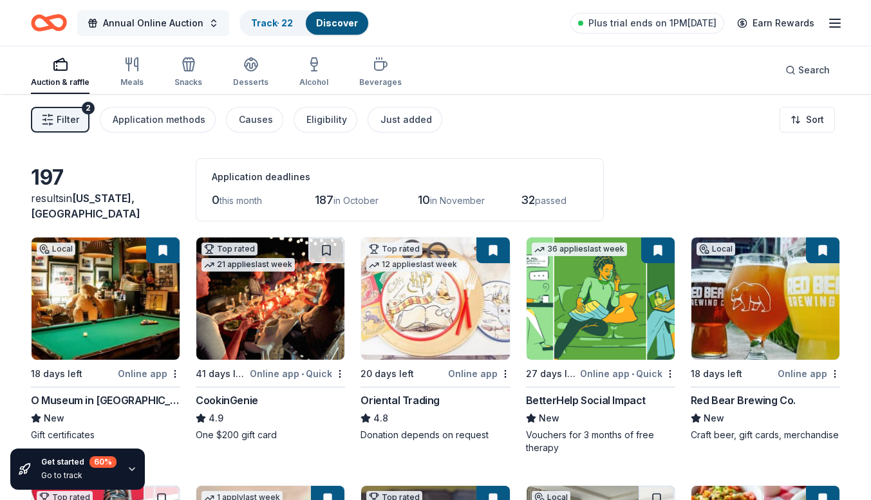
click at [185, 20] on span "Annual Online Auction" at bounding box center [153, 22] width 100 height 15
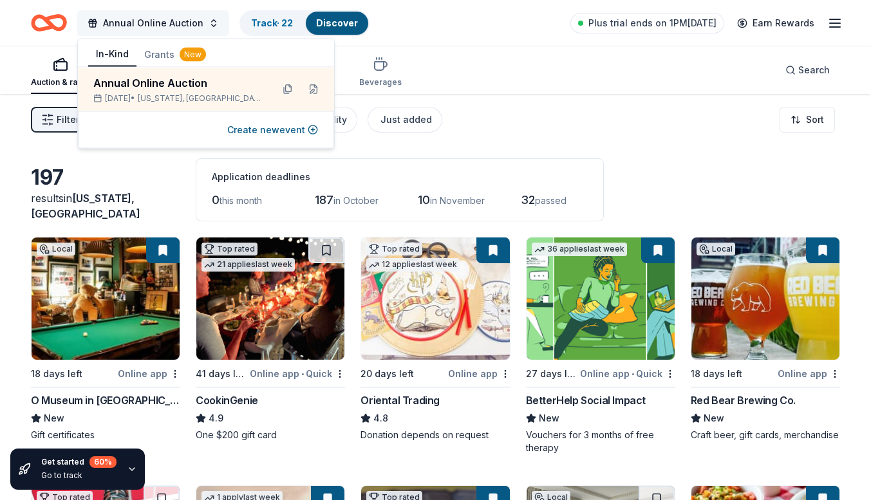
click at [185, 20] on span "Annual Online Auction" at bounding box center [153, 22] width 100 height 15
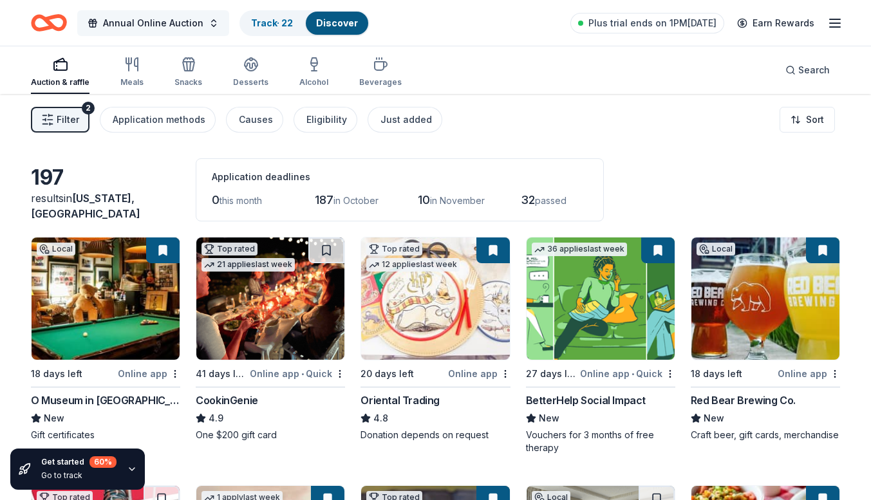
click at [185, 20] on span "Annual Online Auction" at bounding box center [153, 22] width 100 height 15
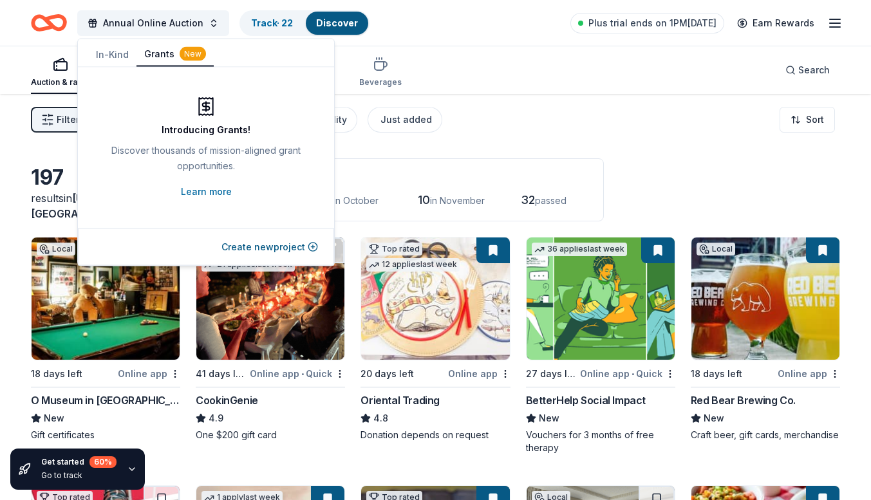
click at [174, 53] on button "Grants New" at bounding box center [174, 54] width 77 height 24
click at [141, 11] on button "Annual Online Auction" at bounding box center [153, 23] width 152 height 26
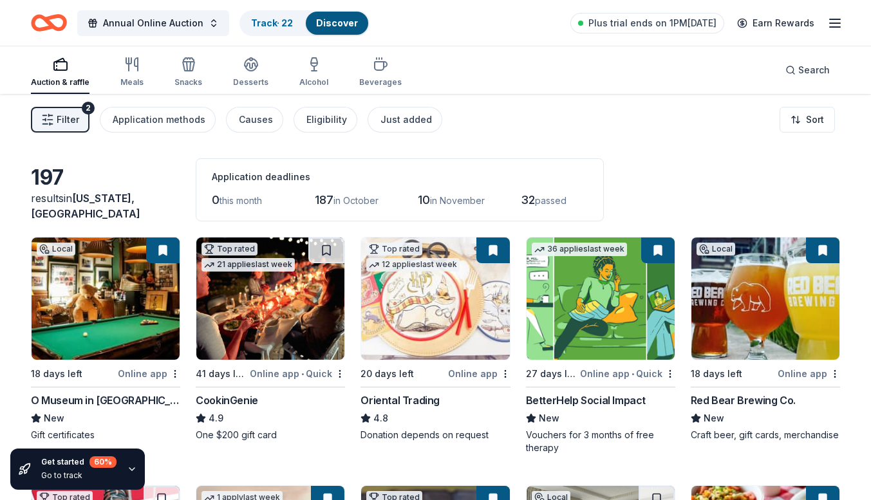
click at [46, 19] on icon "Home" at bounding box center [55, 22] width 20 height 13
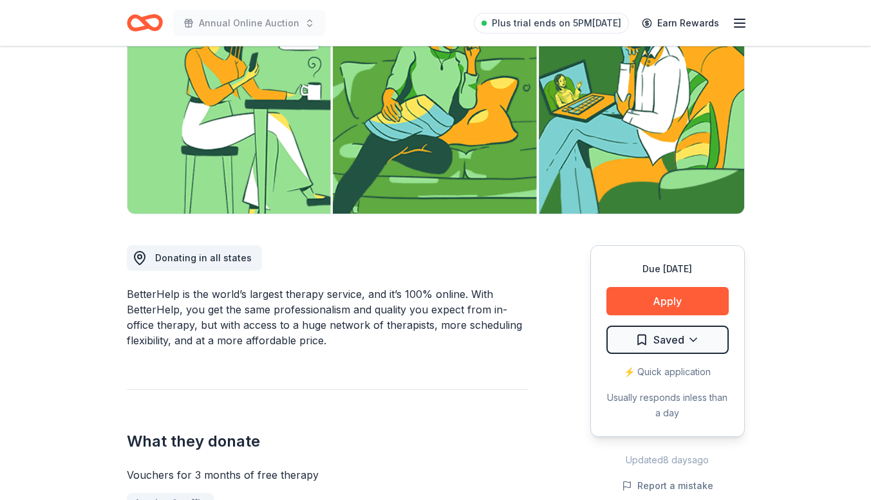
scroll to position [193, 0]
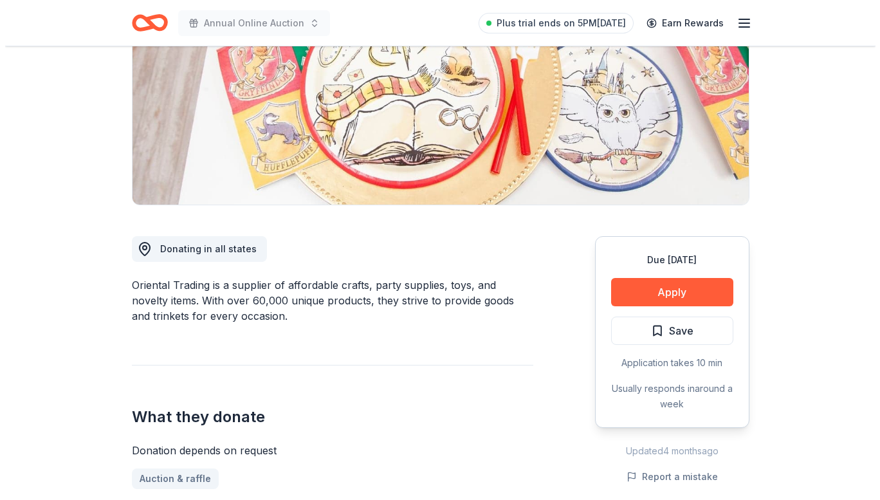
scroll to position [193, 0]
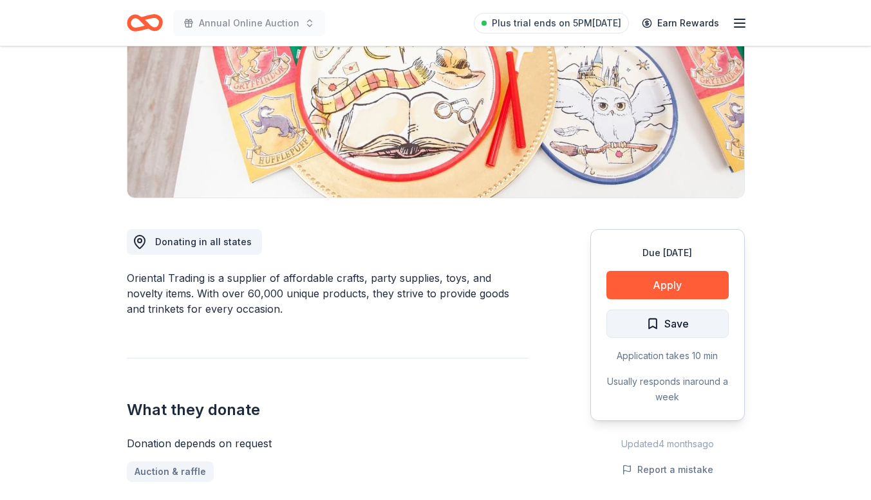
click at [680, 330] on span "Save" at bounding box center [676, 323] width 24 height 17
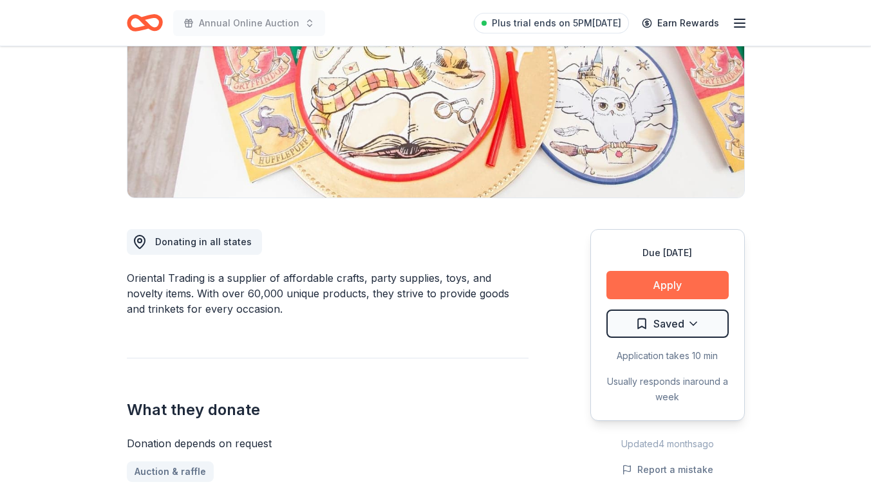
click at [684, 291] on button "Apply" at bounding box center [667, 285] width 122 height 28
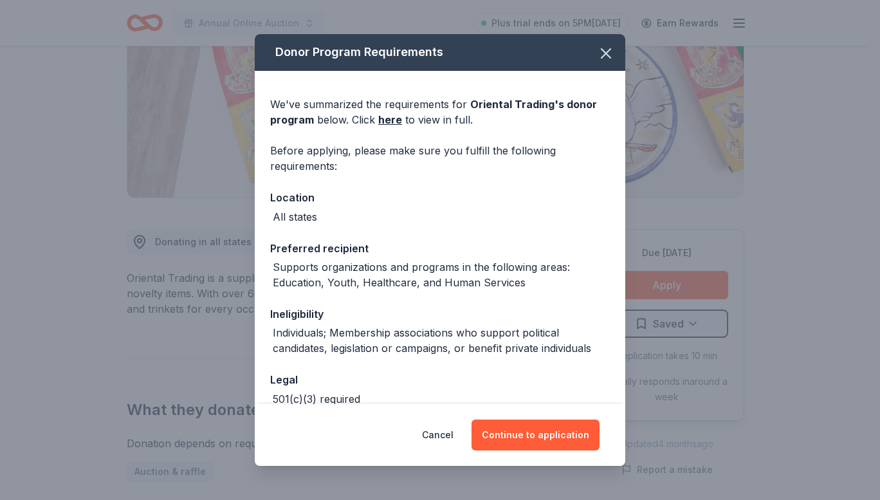
scroll to position [71, 0]
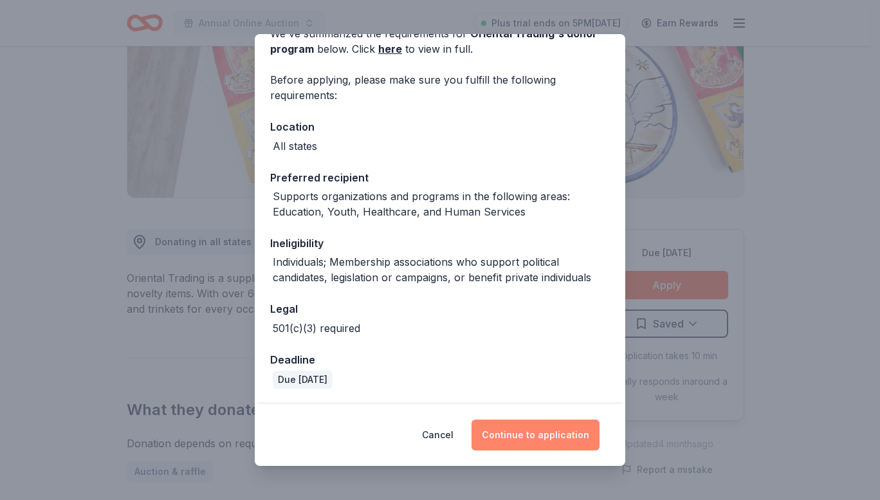
click at [540, 425] on button "Continue to application" at bounding box center [536, 435] width 128 height 31
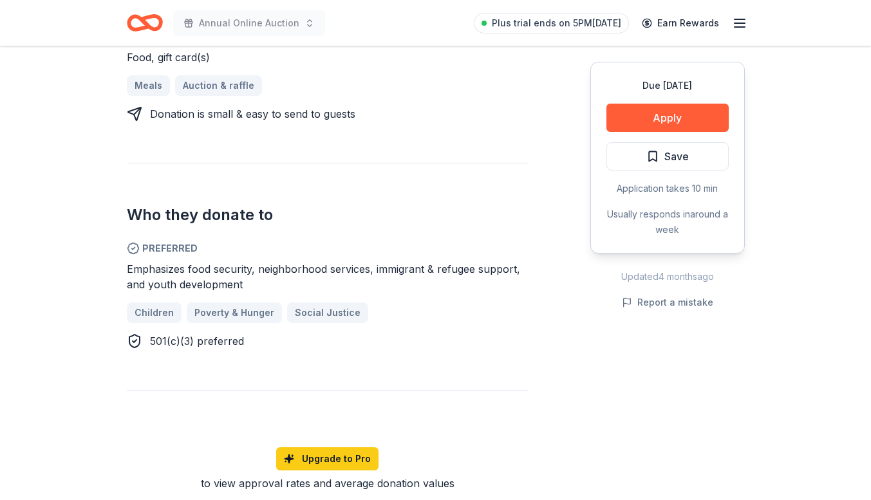
scroll to position [644, 0]
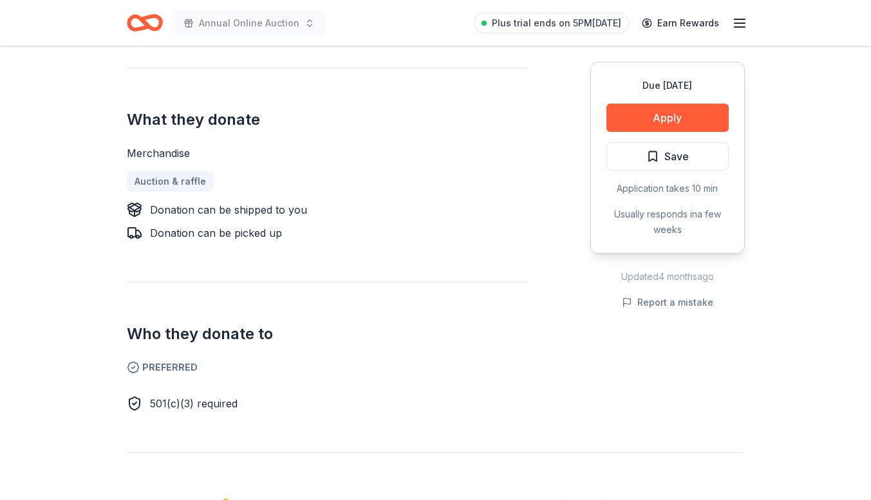
scroll to position [322, 0]
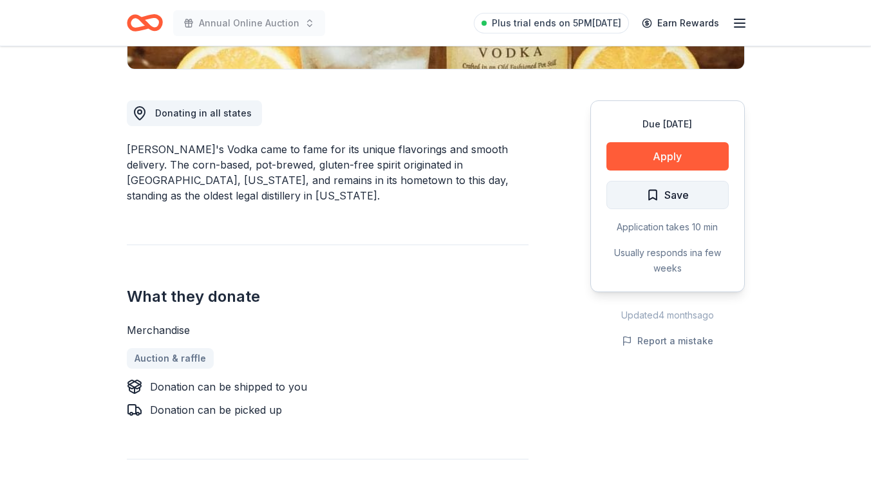
click at [673, 191] on span "Save" at bounding box center [676, 195] width 24 height 17
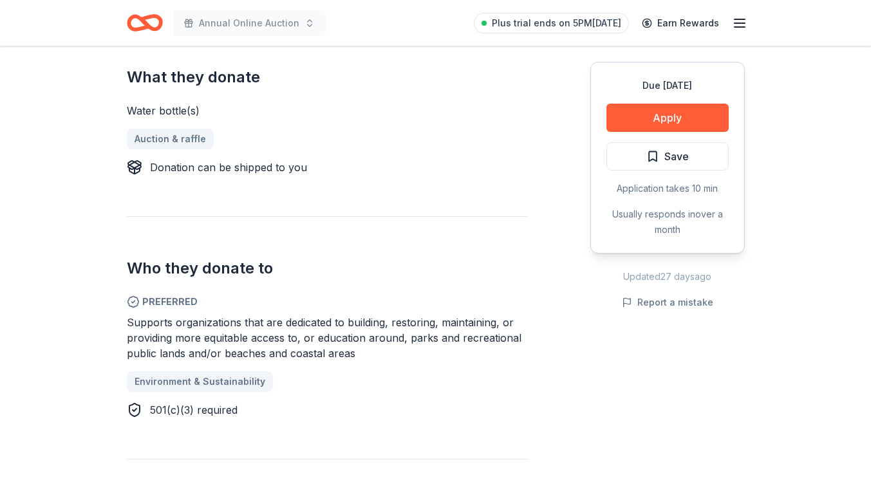
scroll to position [515, 0]
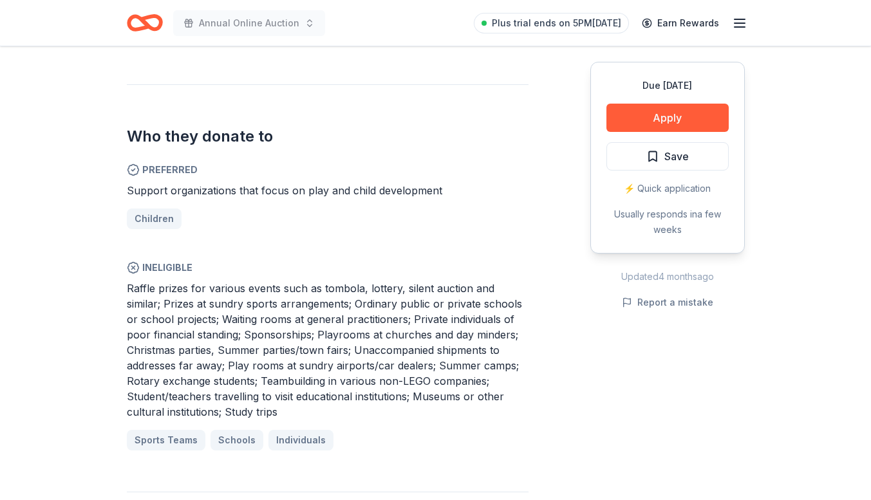
scroll to position [644, 0]
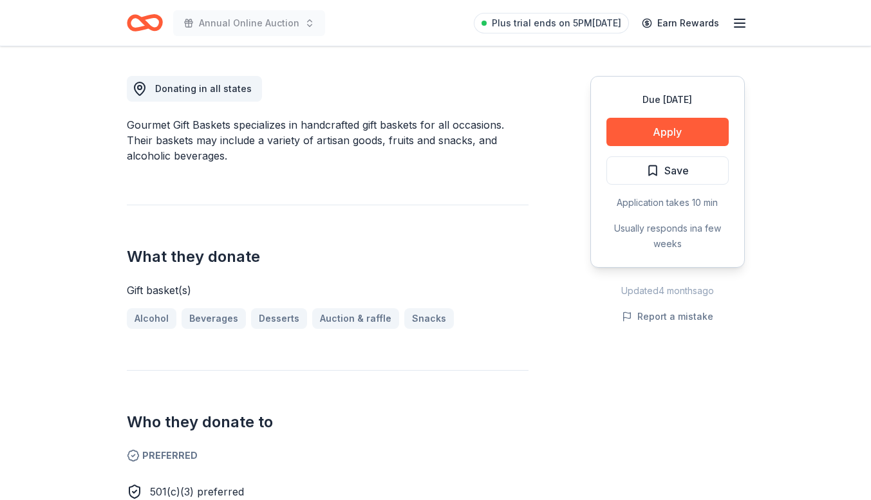
scroll to position [322, 0]
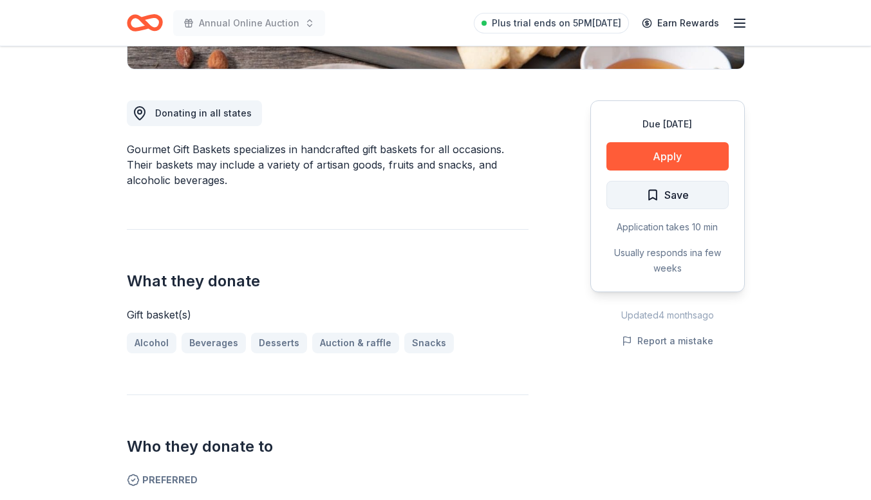
click at [658, 191] on span "Save" at bounding box center [667, 195] width 42 height 17
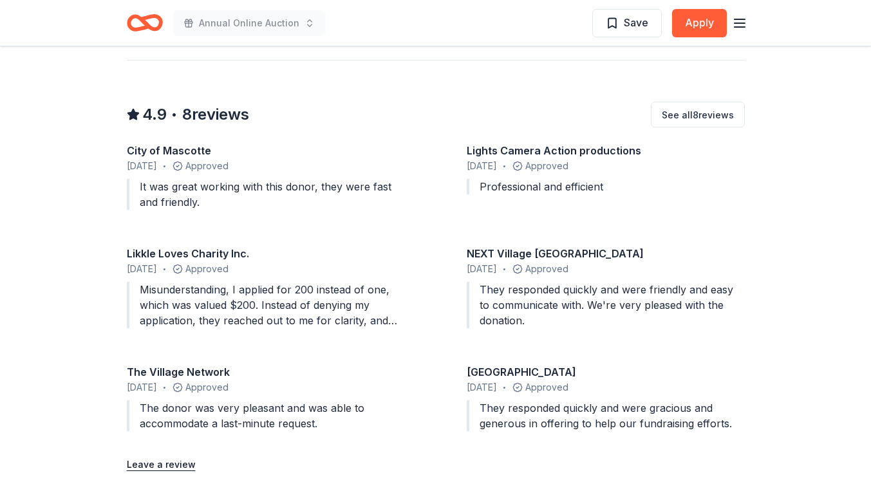
scroll to position [837, 0]
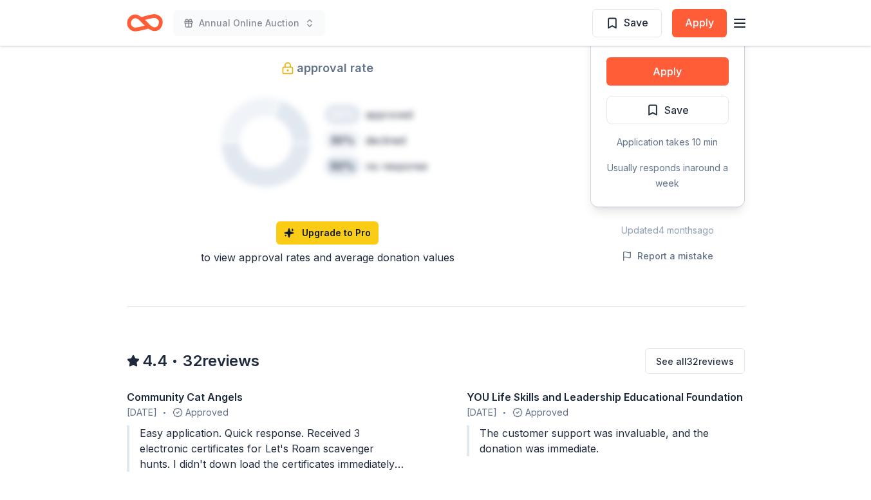
scroll to position [965, 0]
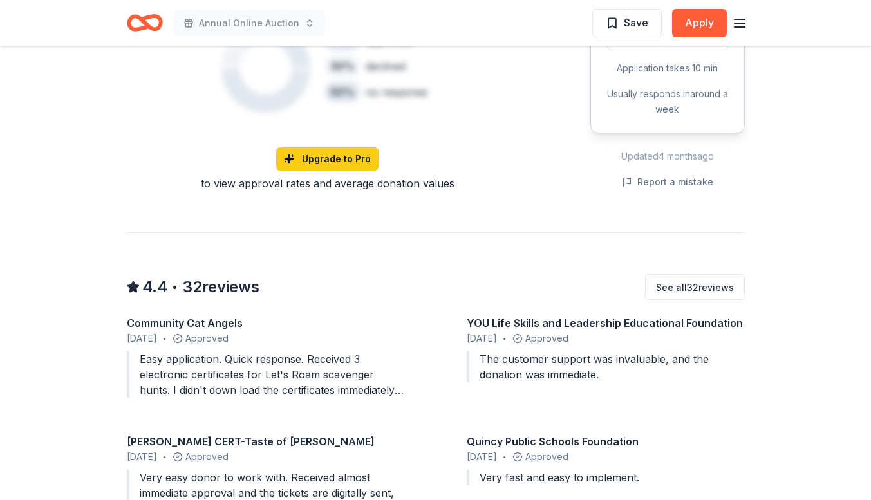
click at [189, 370] on div "Easy application. Quick response. Received 3 electronic certificates for Let's …" at bounding box center [266, 374] width 278 height 46
click at [191, 371] on div "Easy application. Quick response. Received 3 electronic certificates for Let's …" at bounding box center [266, 374] width 278 height 46
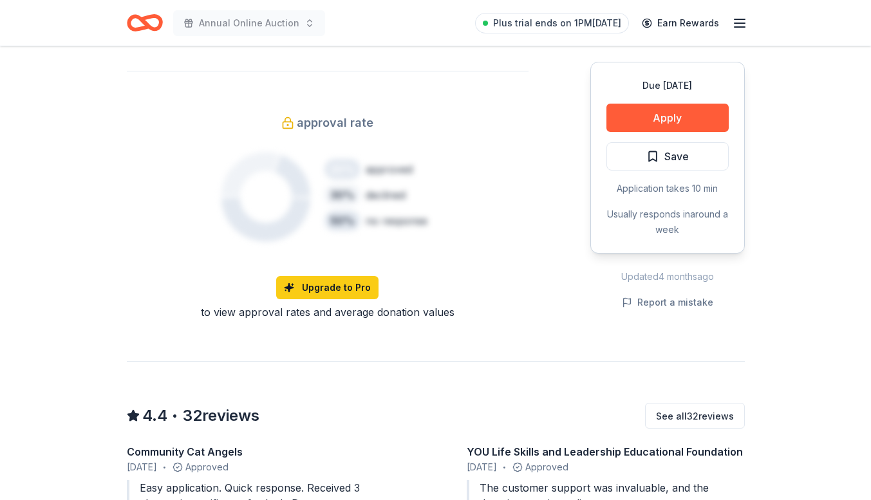
scroll to position [772, 0]
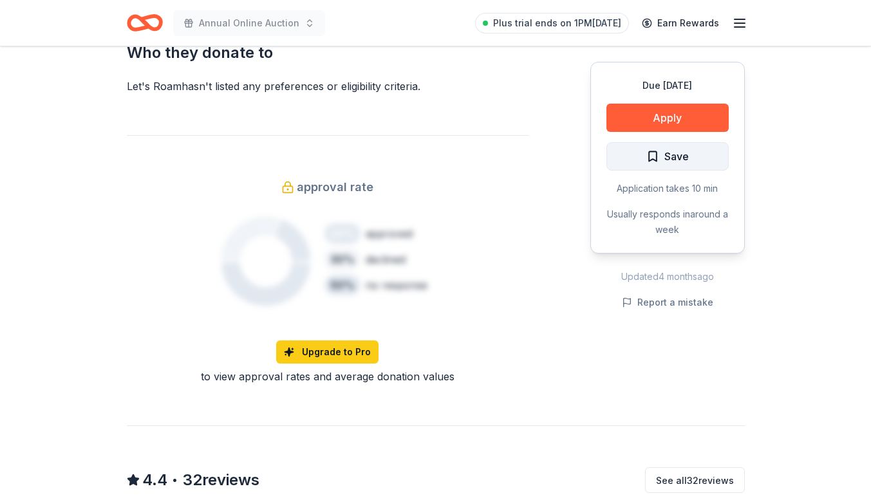
click at [658, 155] on span "Save" at bounding box center [667, 156] width 42 height 17
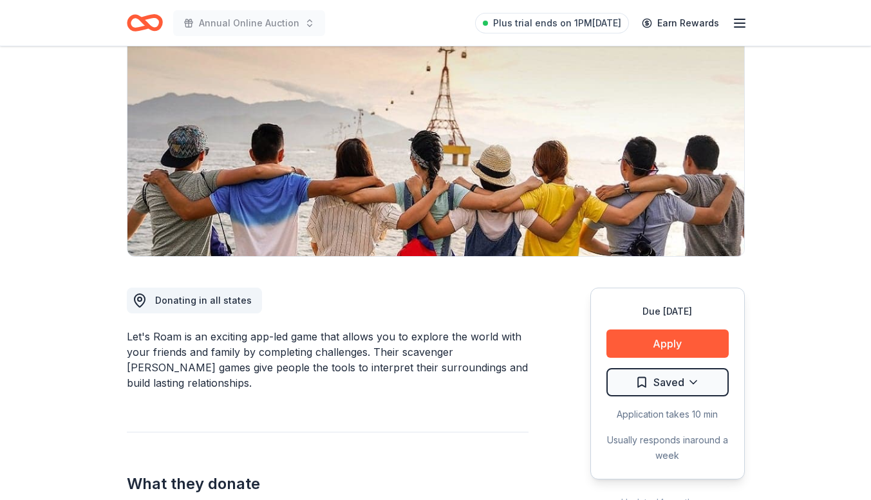
scroll to position [257, 0]
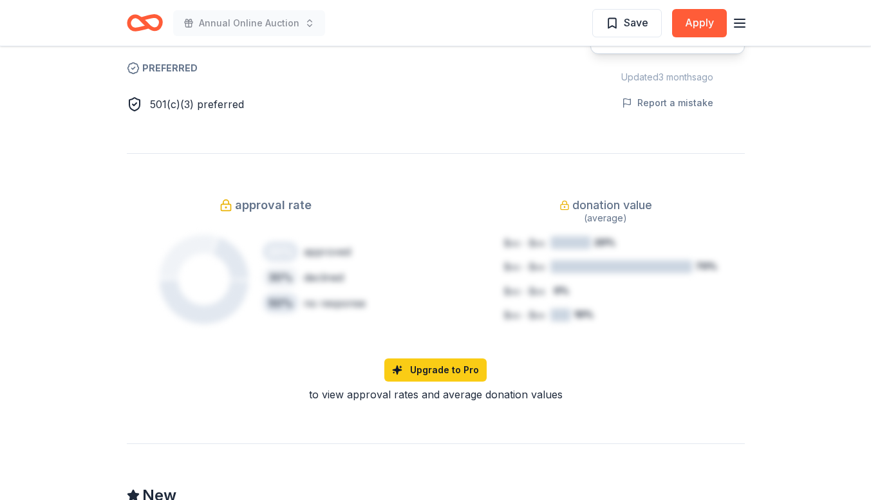
scroll to position [965, 0]
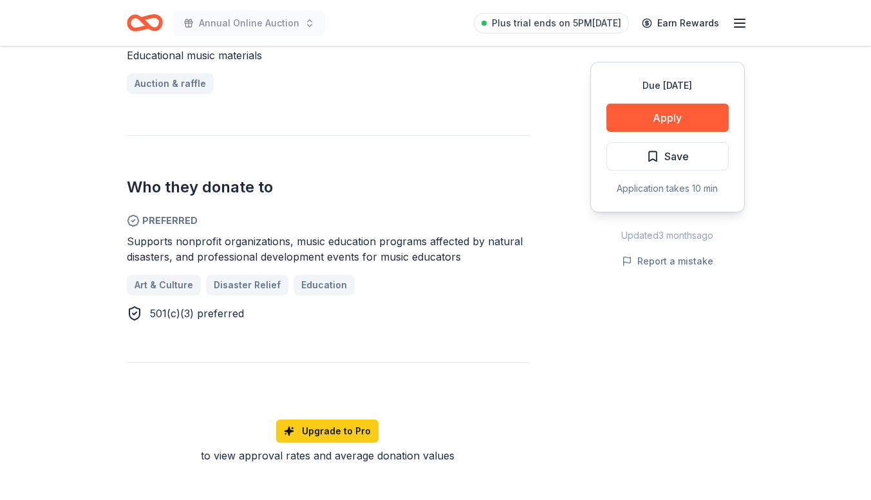
scroll to position [644, 0]
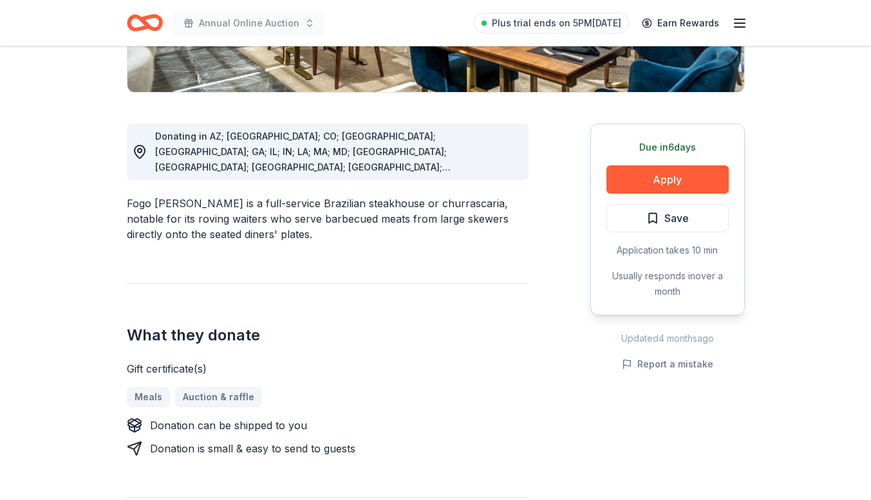
scroll to position [322, 0]
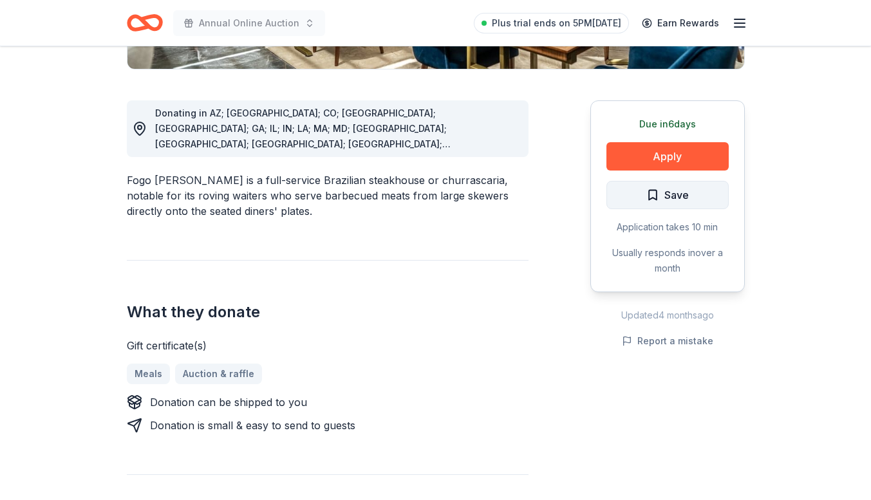
click at [676, 192] on span "Save" at bounding box center [676, 195] width 24 height 17
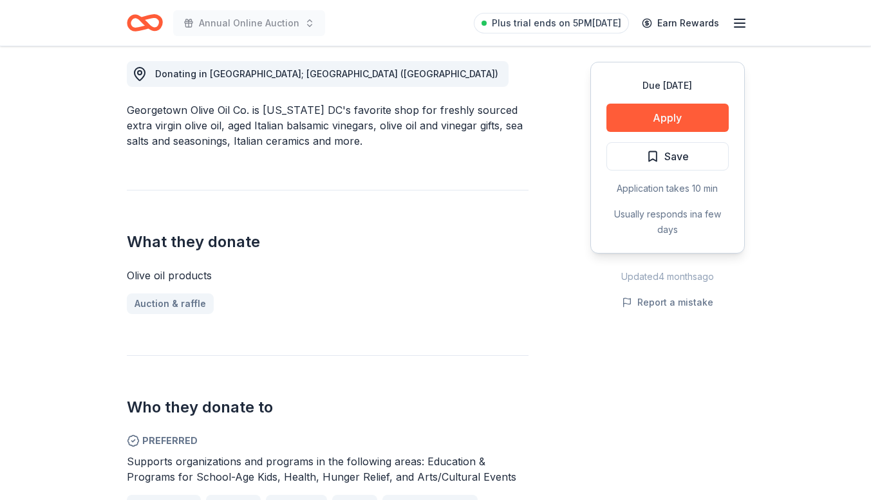
scroll to position [386, 0]
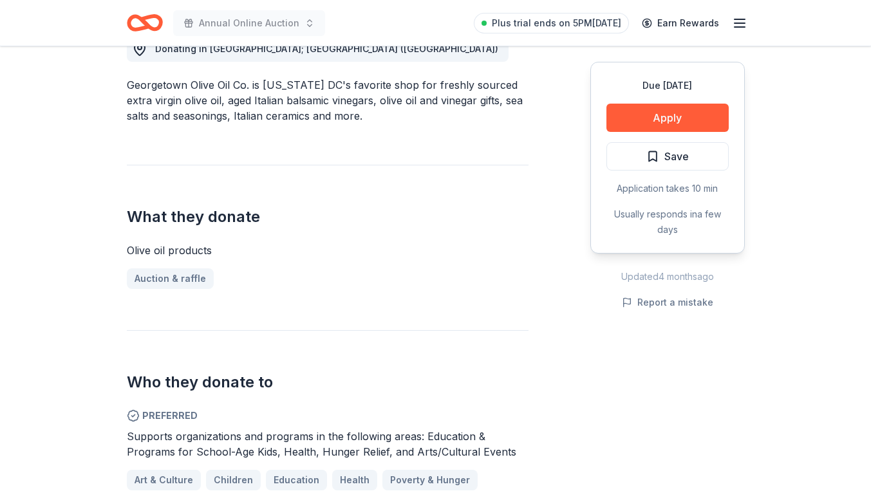
click at [669, 157] on span "Save" at bounding box center [676, 156] width 24 height 17
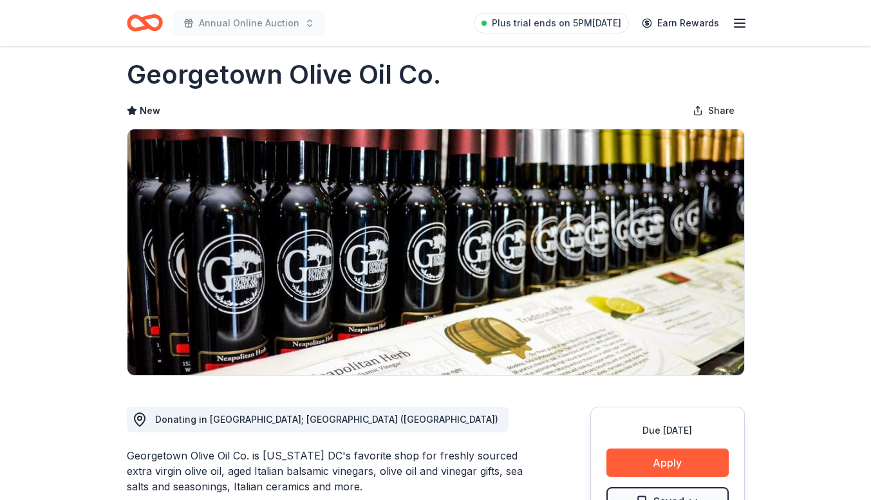
scroll to position [0, 0]
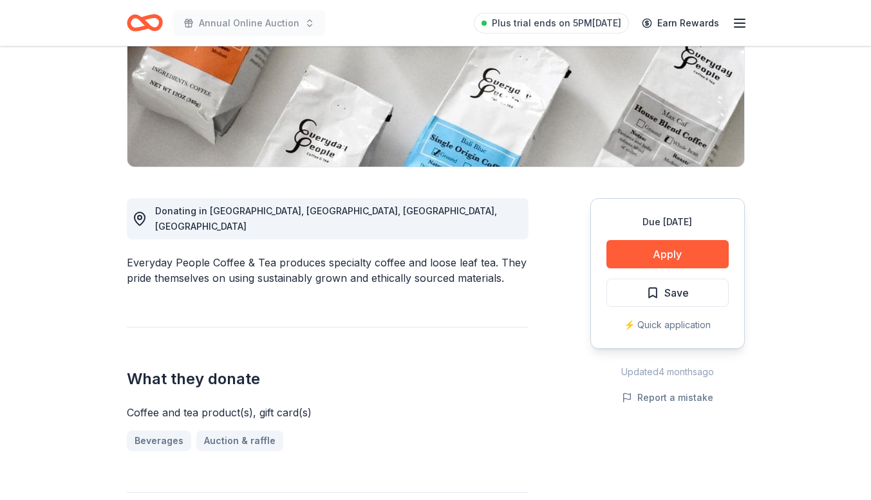
scroll to position [129, 0]
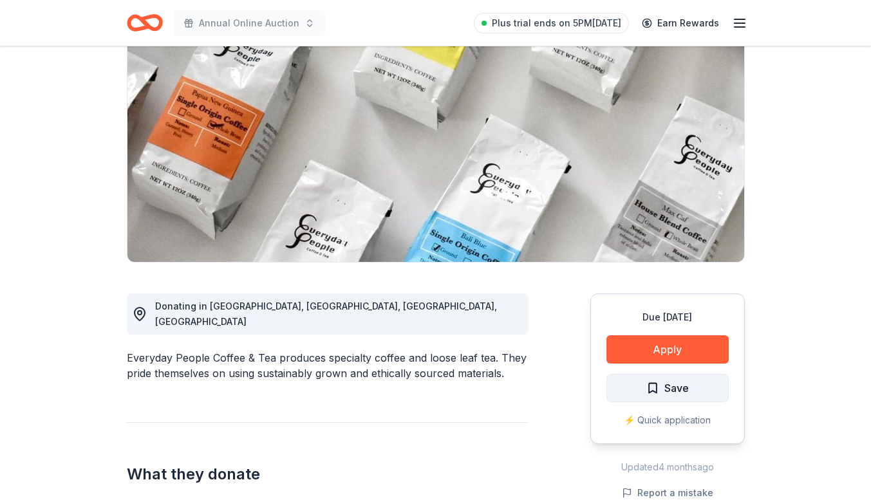
click at [669, 390] on span "Save" at bounding box center [676, 388] width 24 height 17
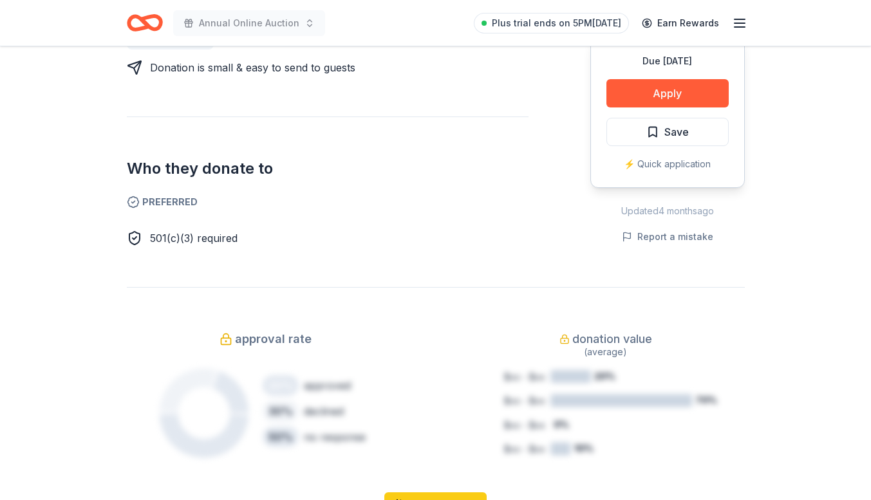
scroll to position [644, 0]
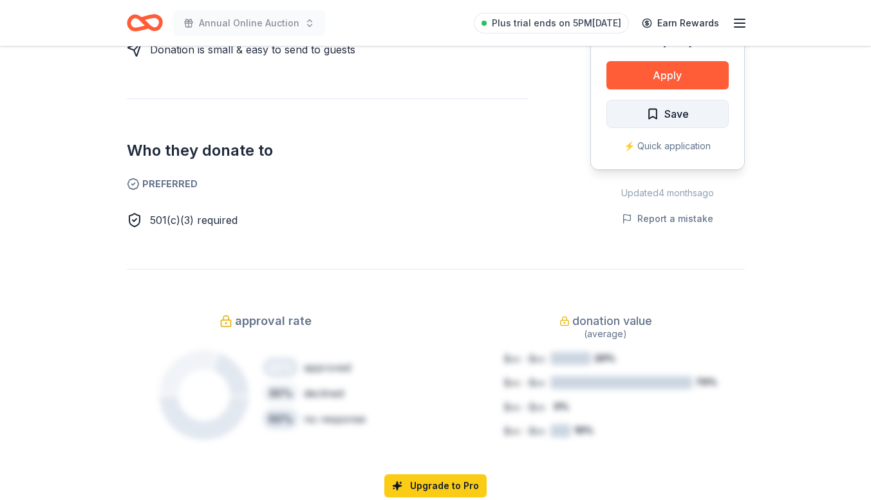
click at [675, 124] on button "Save" at bounding box center [667, 114] width 122 height 28
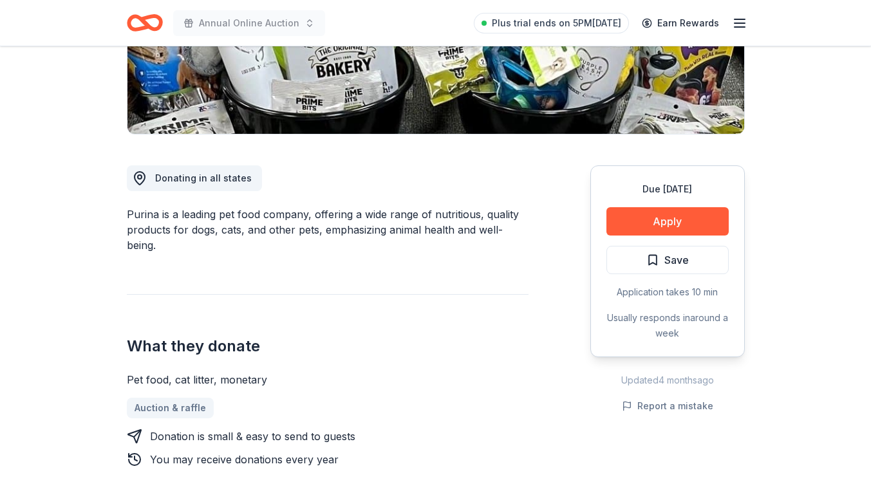
scroll to position [257, 0]
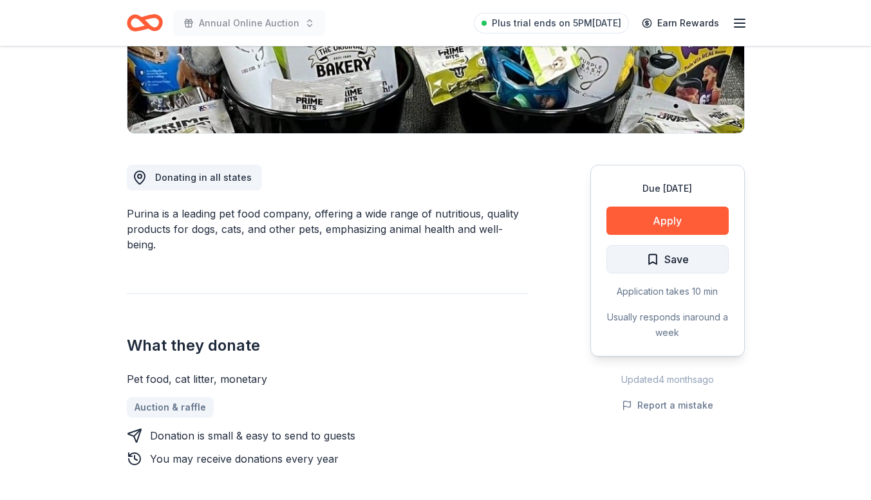
click at [676, 254] on span "Save" at bounding box center [676, 259] width 24 height 17
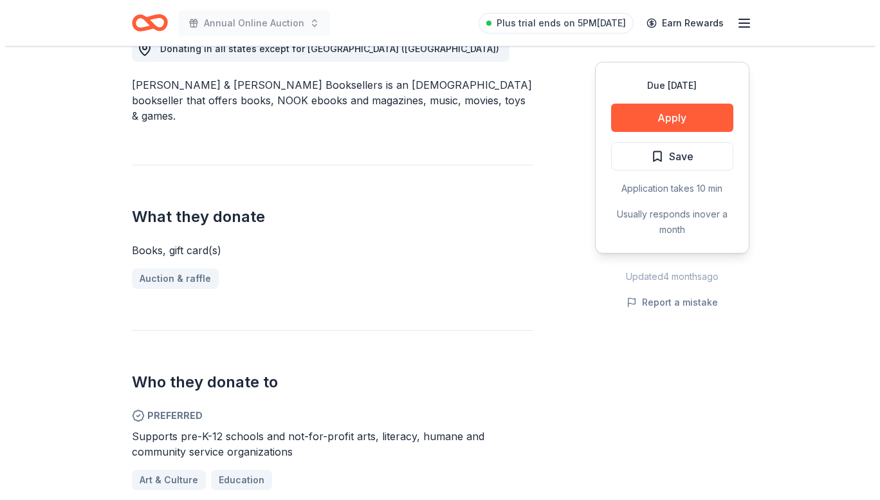
scroll to position [451, 0]
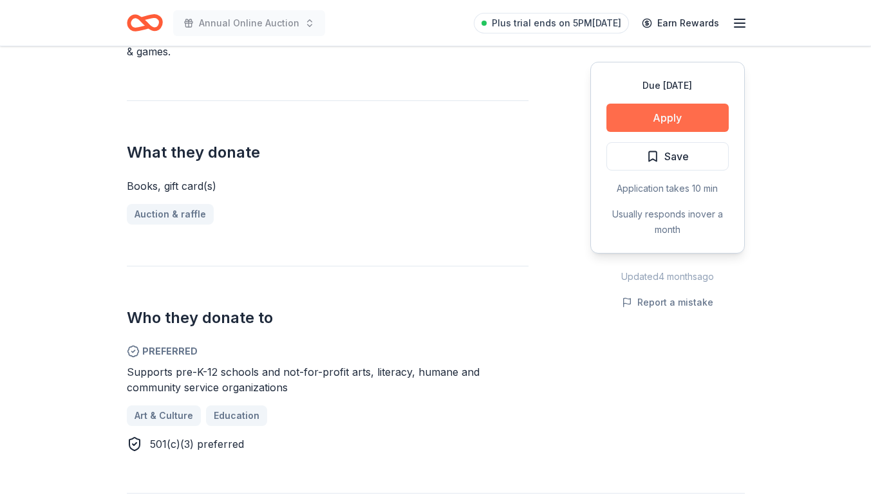
click at [682, 120] on button "Apply" at bounding box center [667, 118] width 122 height 28
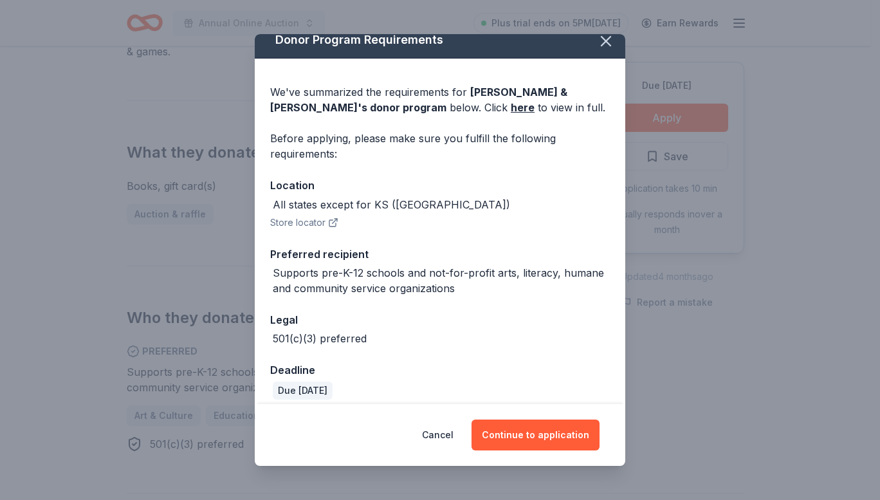
scroll to position [23, 0]
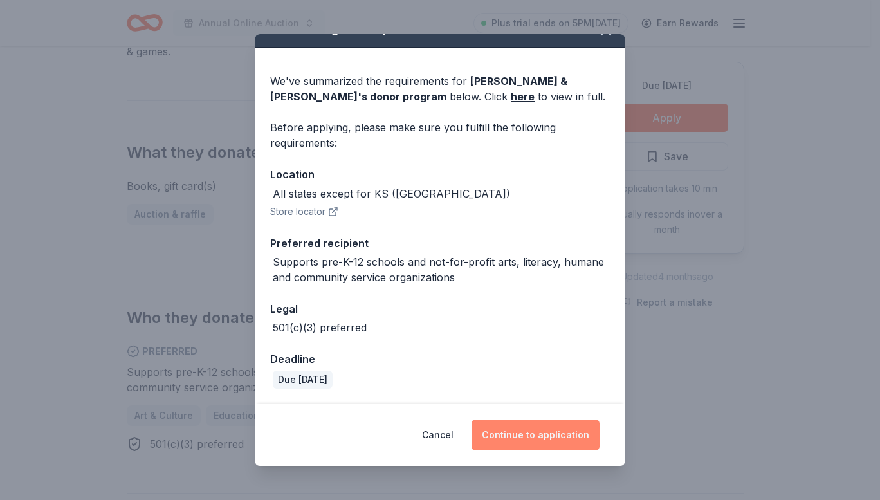
click at [528, 434] on button "Continue to application" at bounding box center [536, 435] width 128 height 31
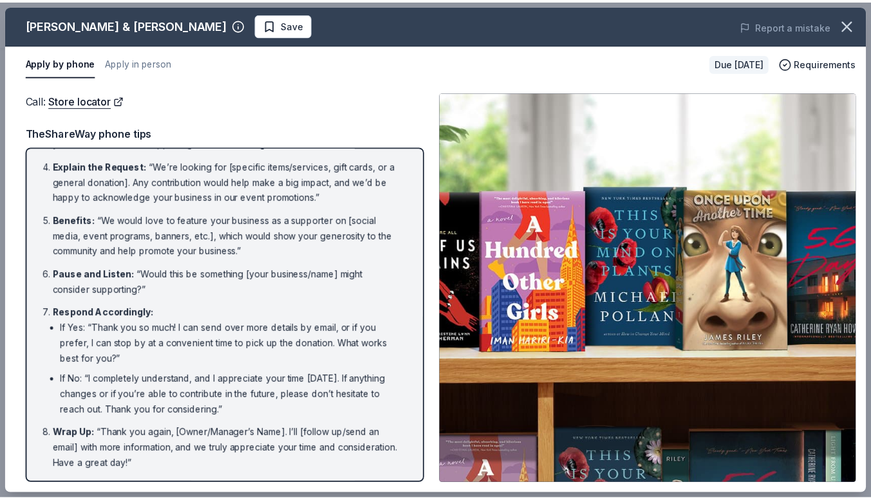
scroll to position [0, 0]
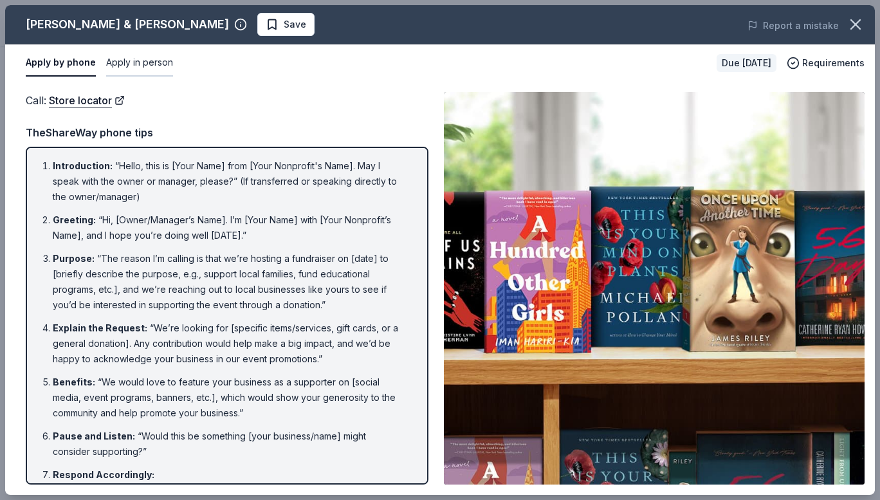
click at [115, 76] on button "Apply in person" at bounding box center [139, 63] width 67 height 27
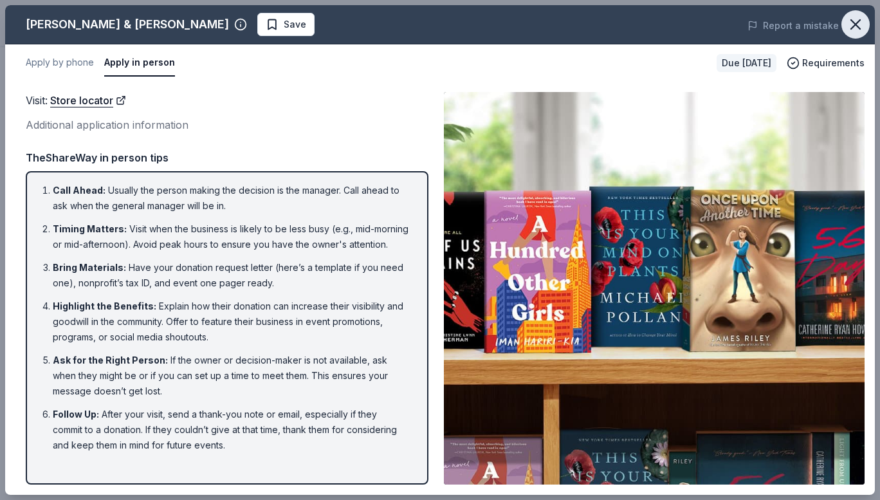
click at [865, 24] on button "button" at bounding box center [856, 24] width 28 height 28
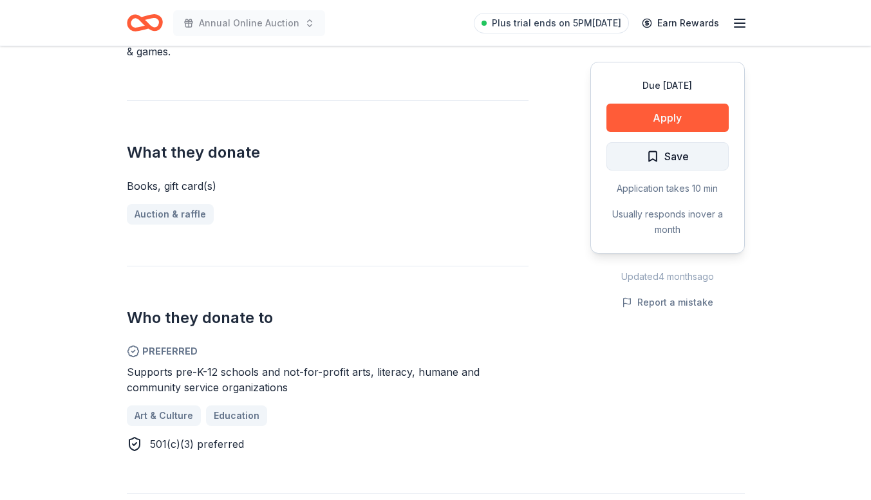
click at [685, 153] on span "Save" at bounding box center [676, 156] width 24 height 17
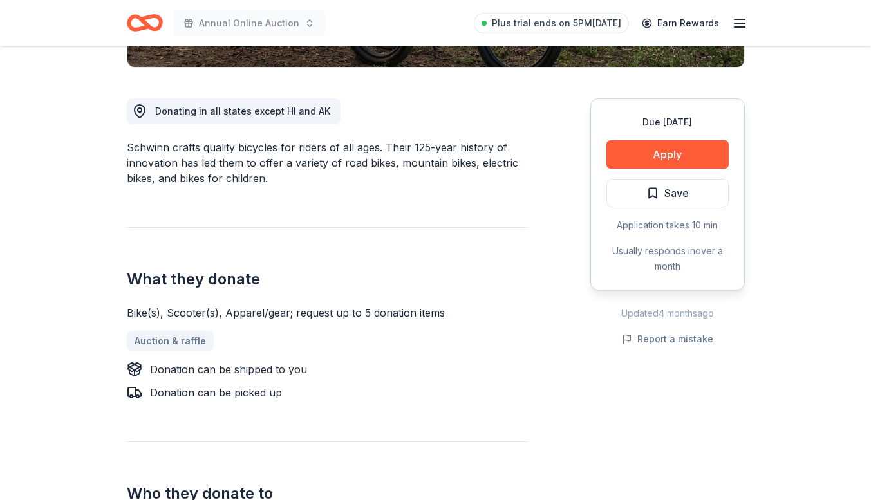
scroll to position [322, 0]
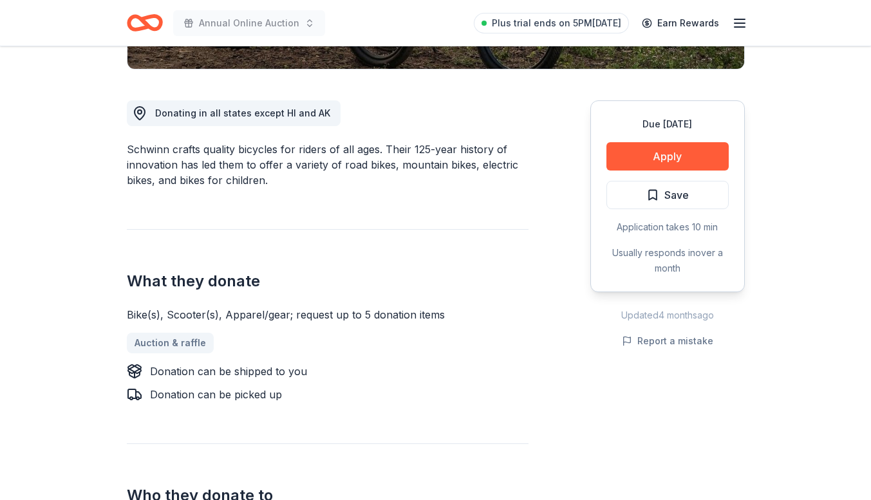
click at [666, 209] on button "Save" at bounding box center [667, 195] width 122 height 28
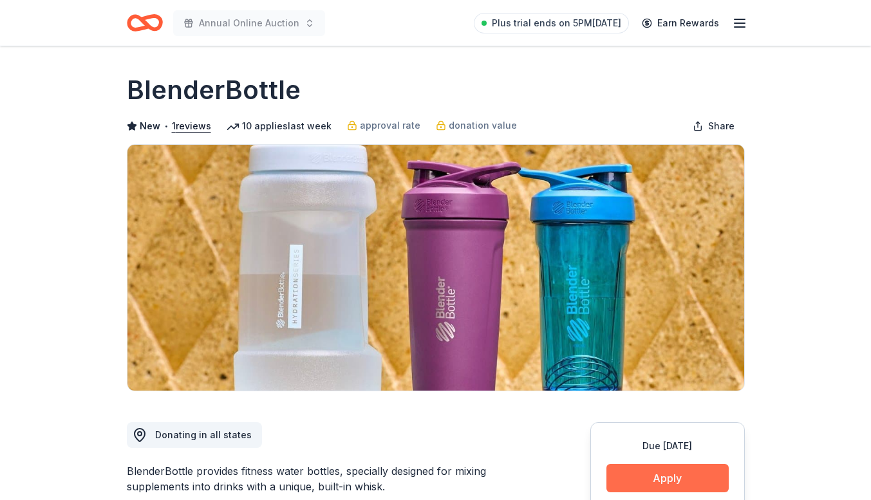
click at [675, 471] on button "Apply" at bounding box center [667, 478] width 122 height 28
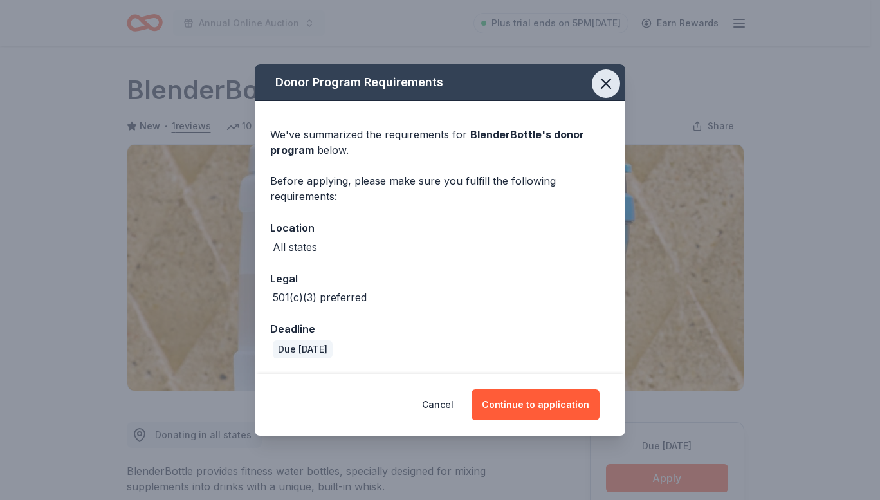
click at [607, 86] on icon "button" at bounding box center [606, 84] width 18 height 18
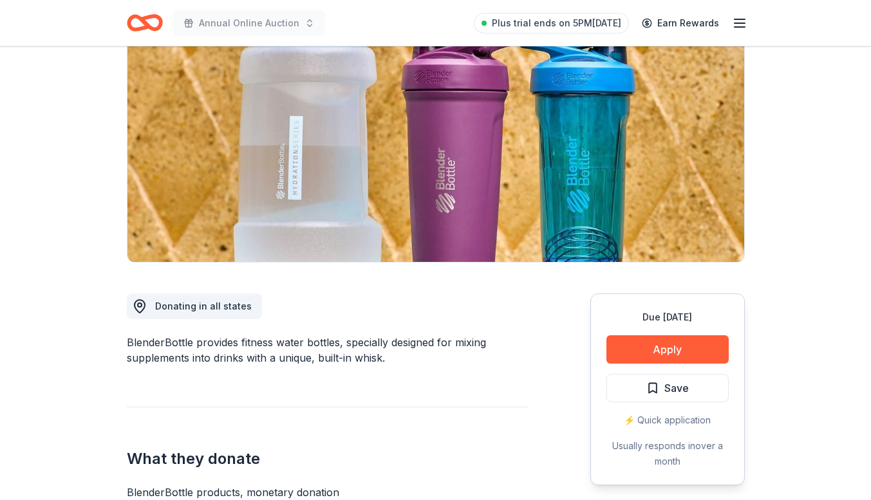
scroll to position [193, 0]
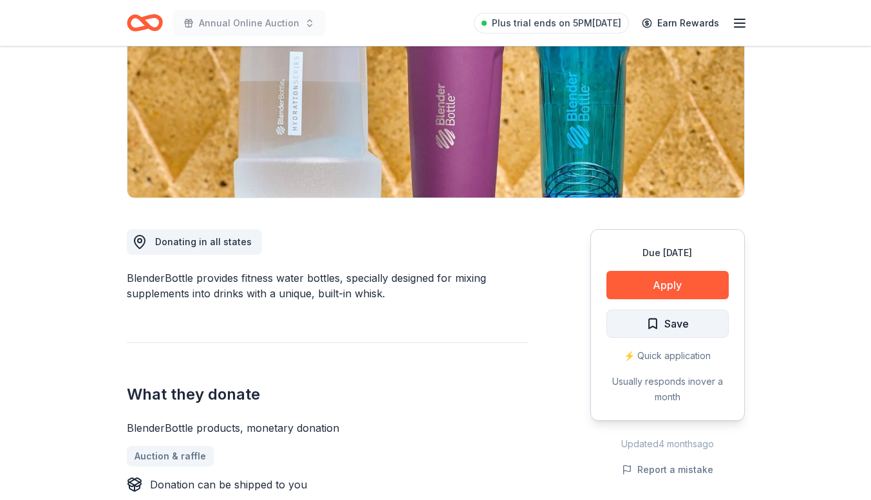
click at [659, 326] on span "Save" at bounding box center [667, 323] width 42 height 17
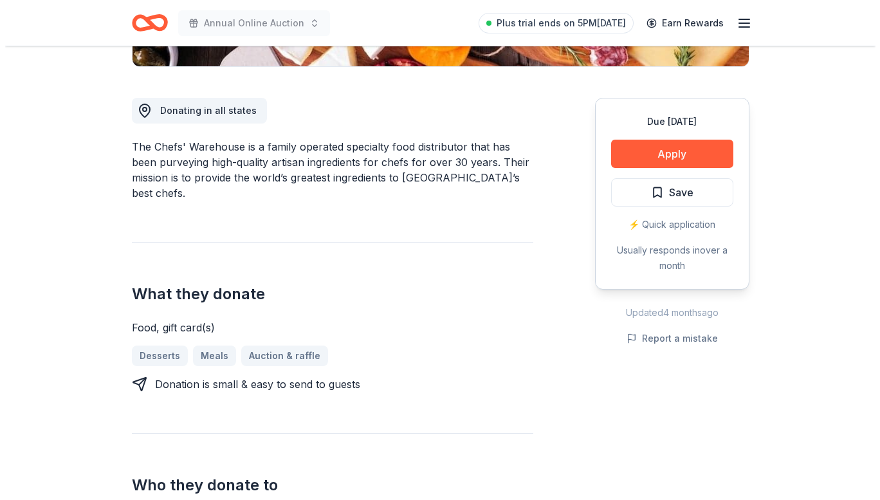
scroll to position [322, 0]
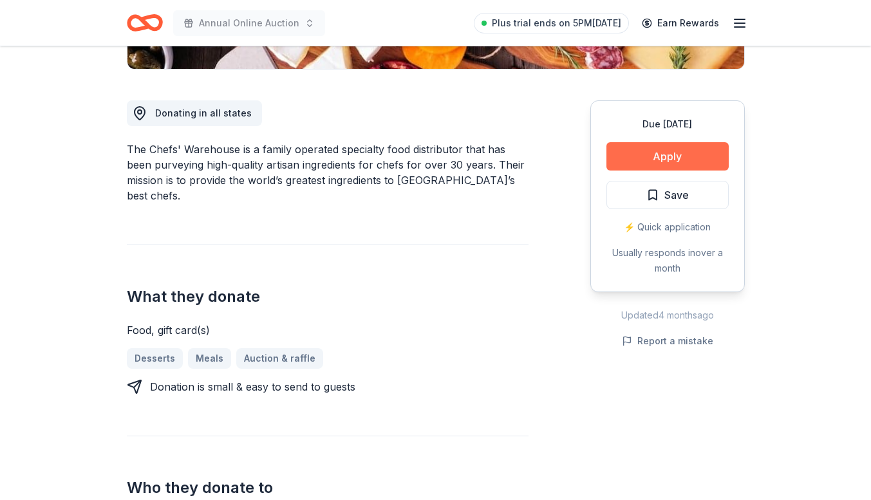
click at [684, 165] on button "Apply" at bounding box center [667, 156] width 122 height 28
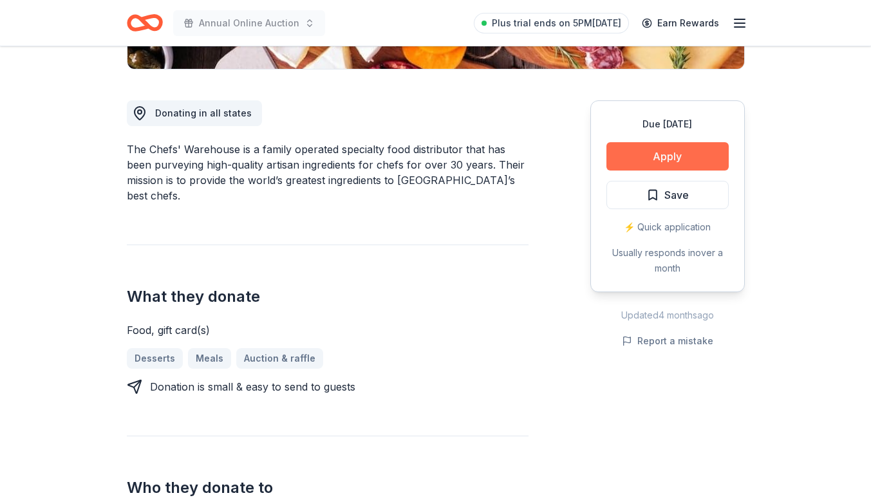
click at [675, 149] on button "Apply" at bounding box center [667, 156] width 122 height 28
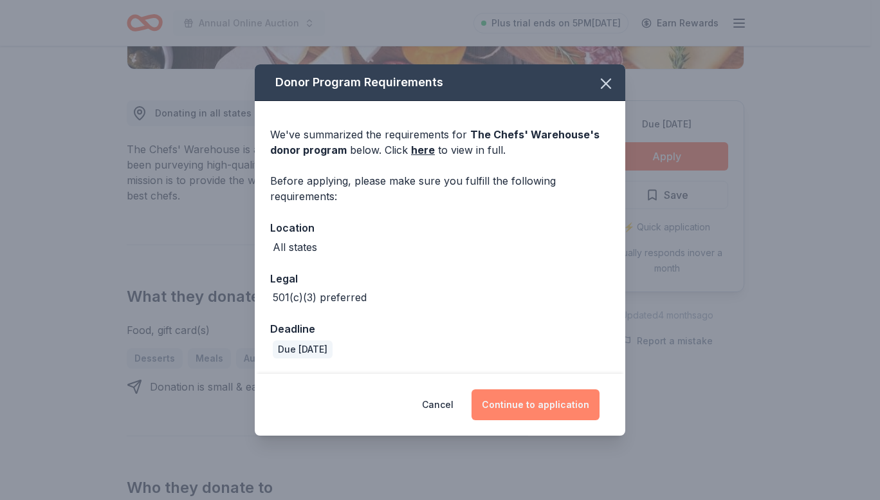
click at [556, 404] on button "Continue to application" at bounding box center [536, 404] width 128 height 31
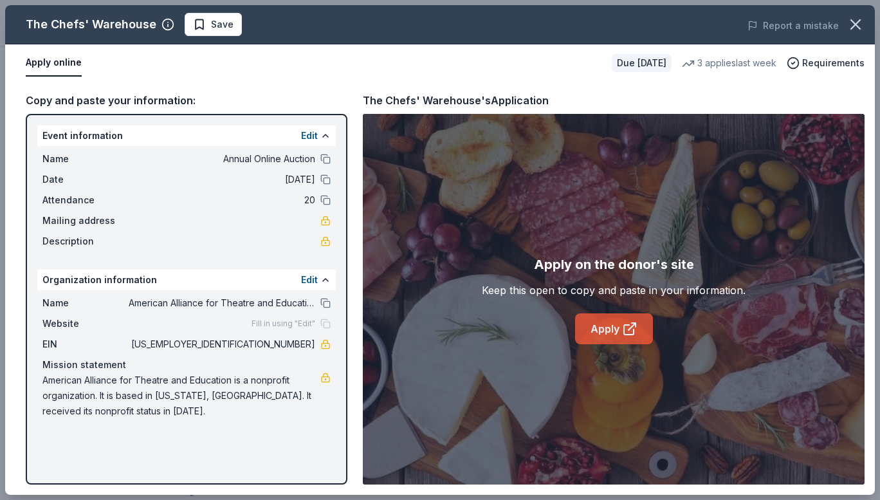
click at [619, 317] on link "Apply" at bounding box center [614, 328] width 78 height 31
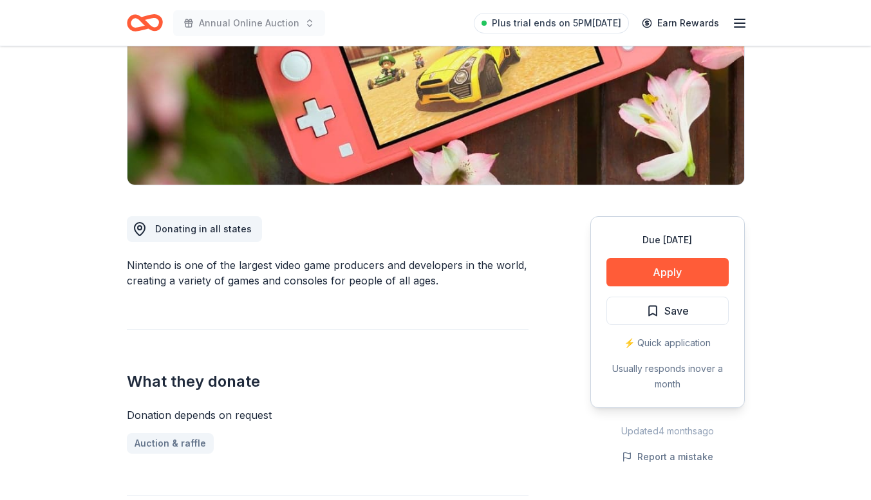
scroll to position [193, 0]
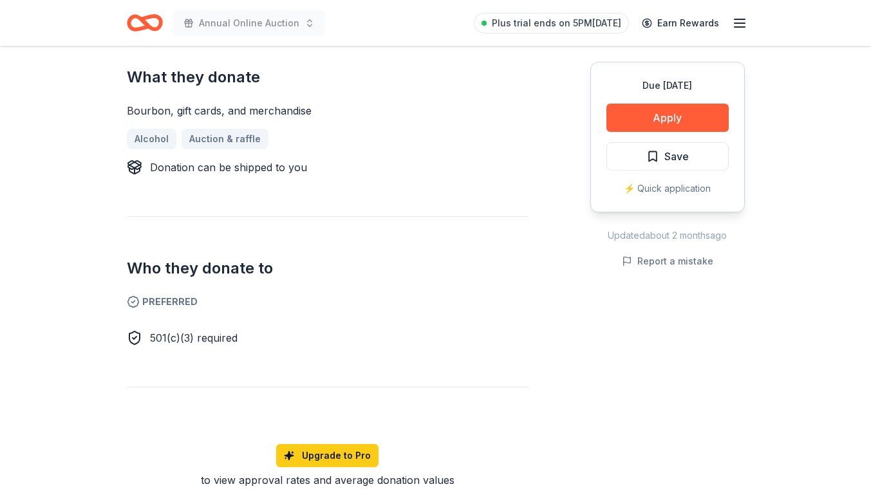
scroll to position [515, 0]
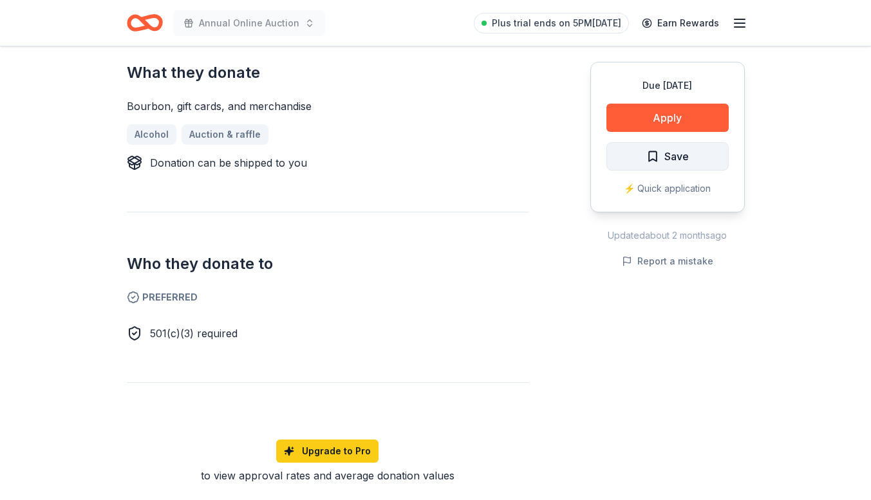
click at [675, 161] on span "Save" at bounding box center [676, 156] width 24 height 17
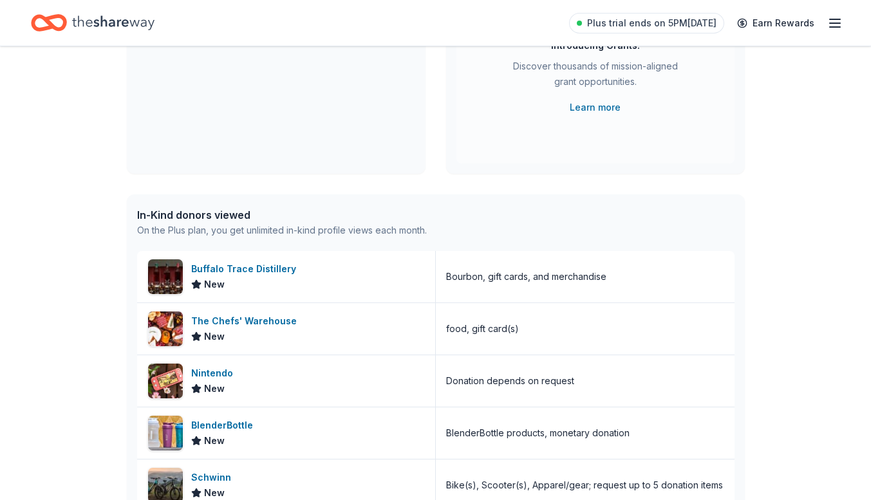
scroll to position [129, 0]
